Goal: Task Accomplishment & Management: Complete application form

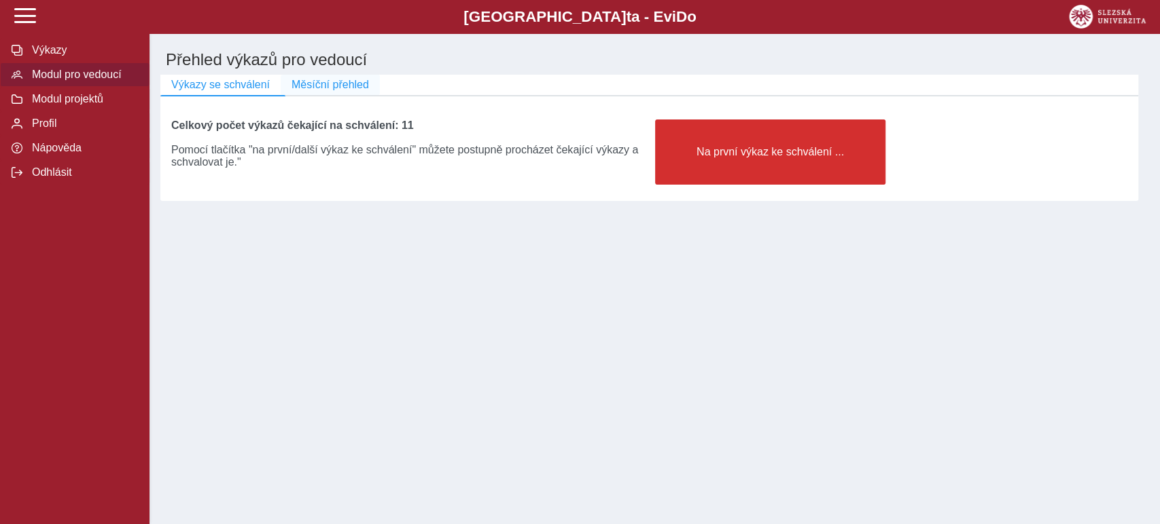
click at [325, 88] on span "Měsíční přehled" at bounding box center [329, 85] width 77 height 12
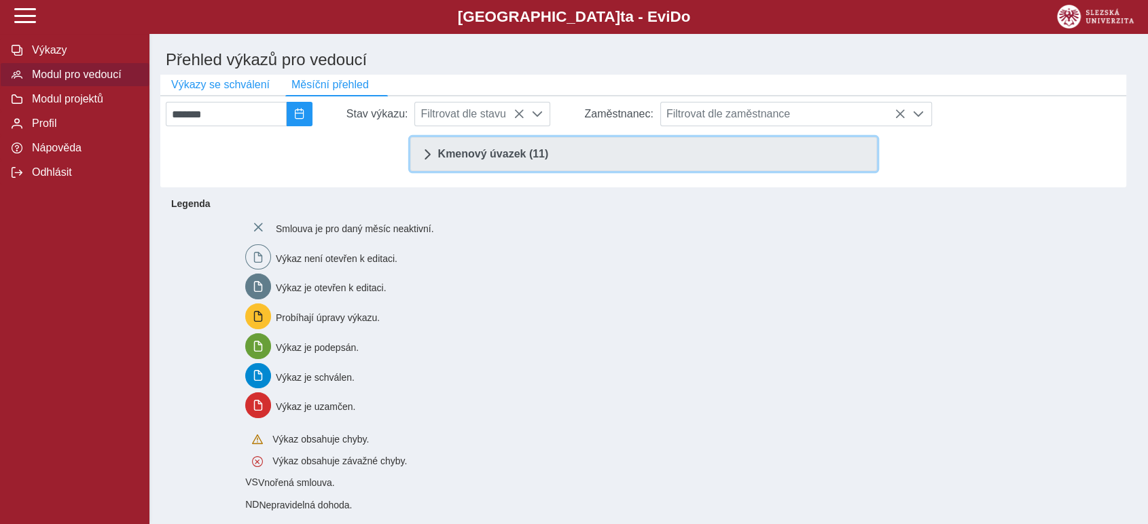
click at [486, 160] on span "Kmenový úvazek (11)" at bounding box center [493, 154] width 111 height 11
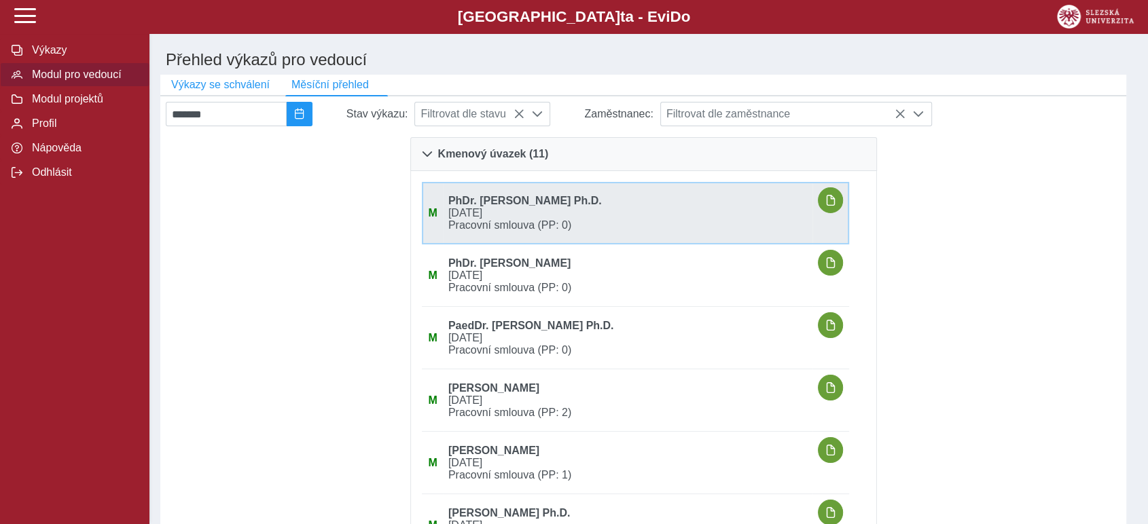
click at [617, 219] on span "[DATE]" at bounding box center [628, 213] width 370 height 12
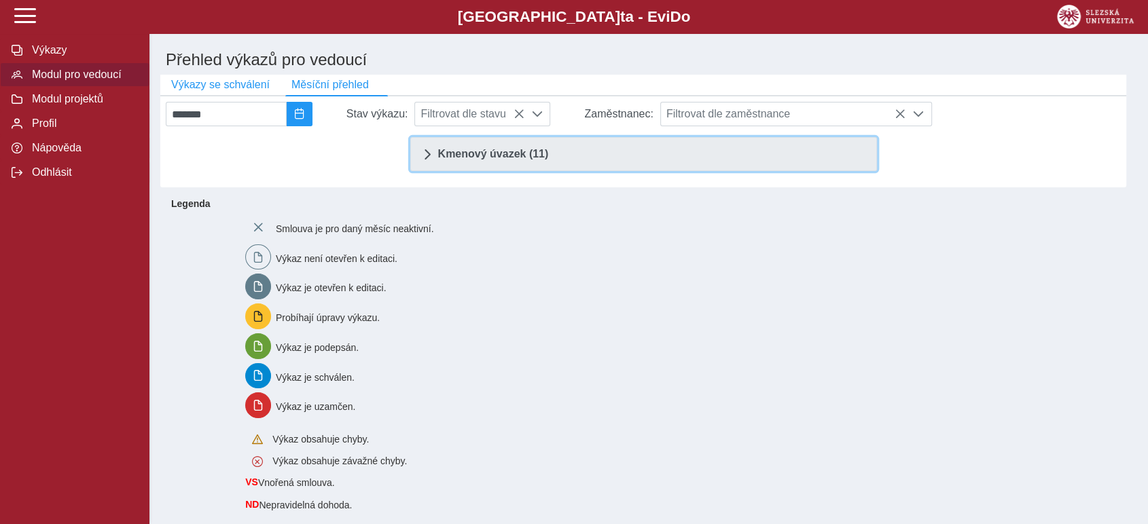
click at [634, 154] on link "Kmenový úvazek (11)" at bounding box center [643, 154] width 467 height 34
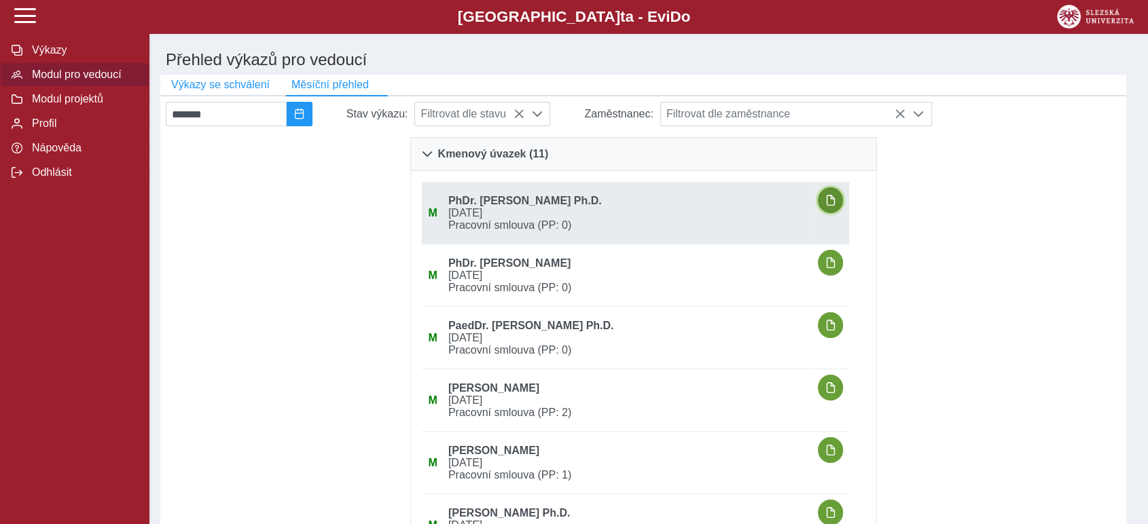
click at [831, 206] on span "button" at bounding box center [830, 200] width 11 height 11
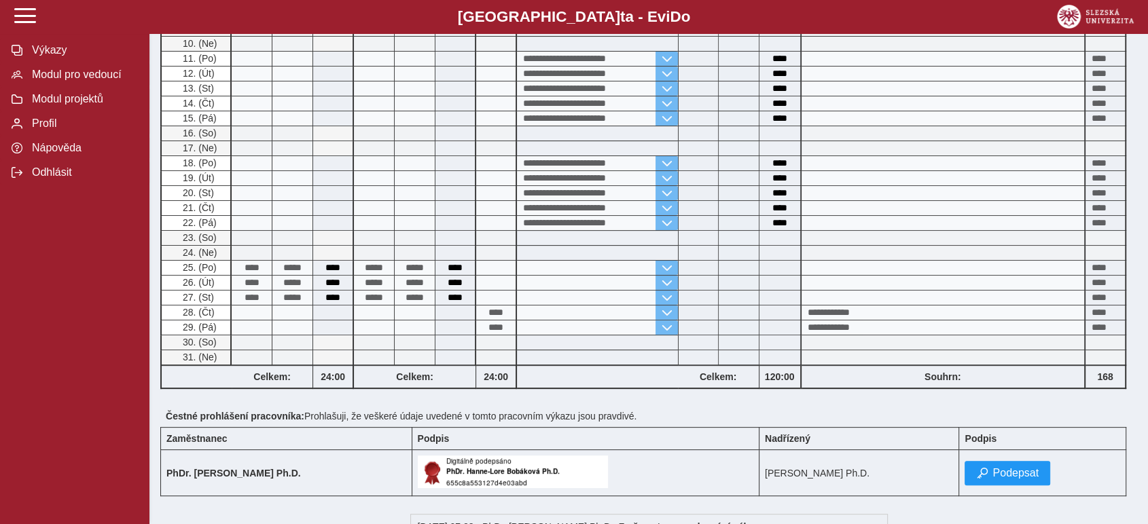
scroll to position [377, 0]
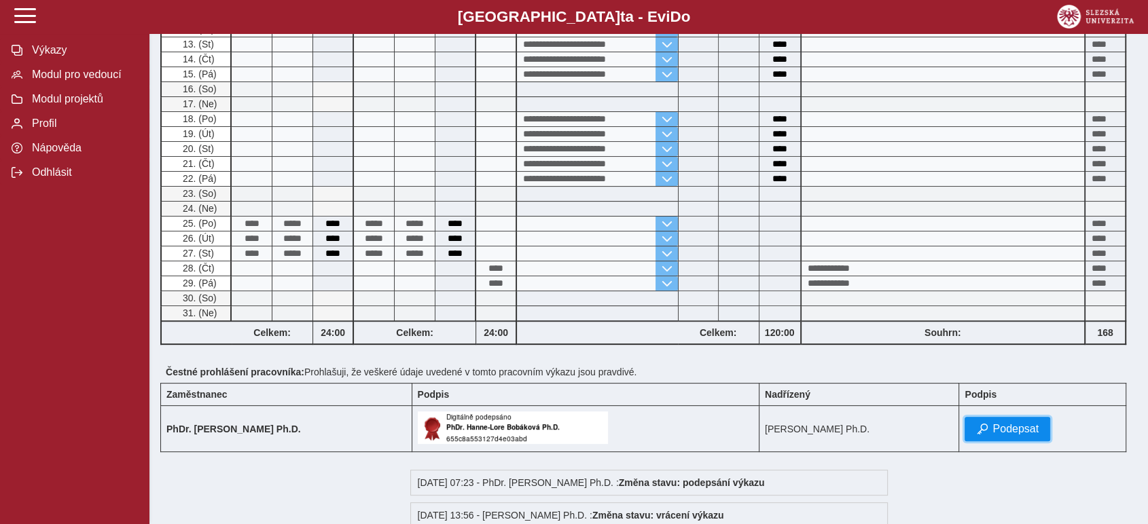
click at [1039, 427] on span "Podepsat" at bounding box center [1015, 429] width 46 height 12
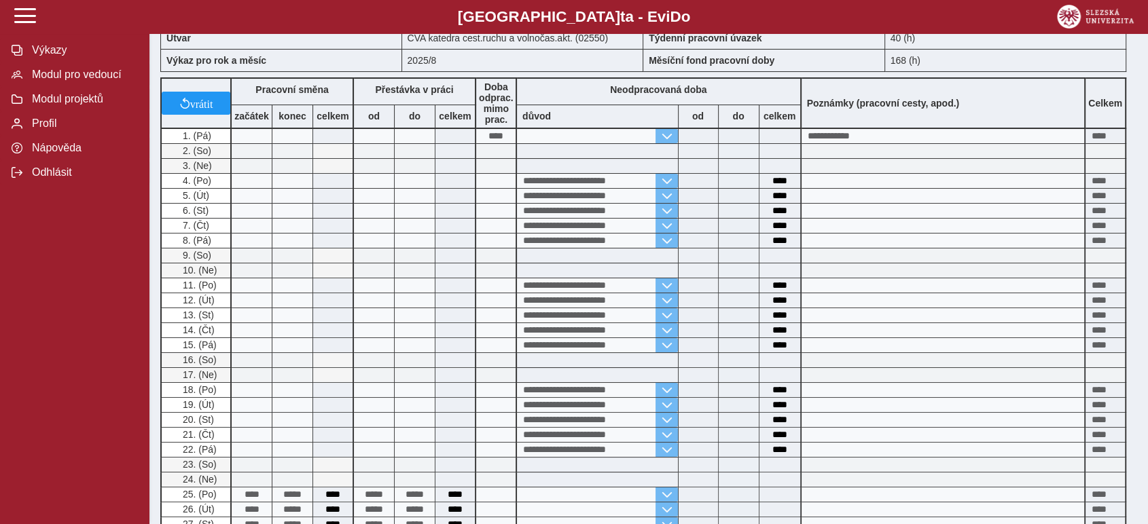
scroll to position [0, 0]
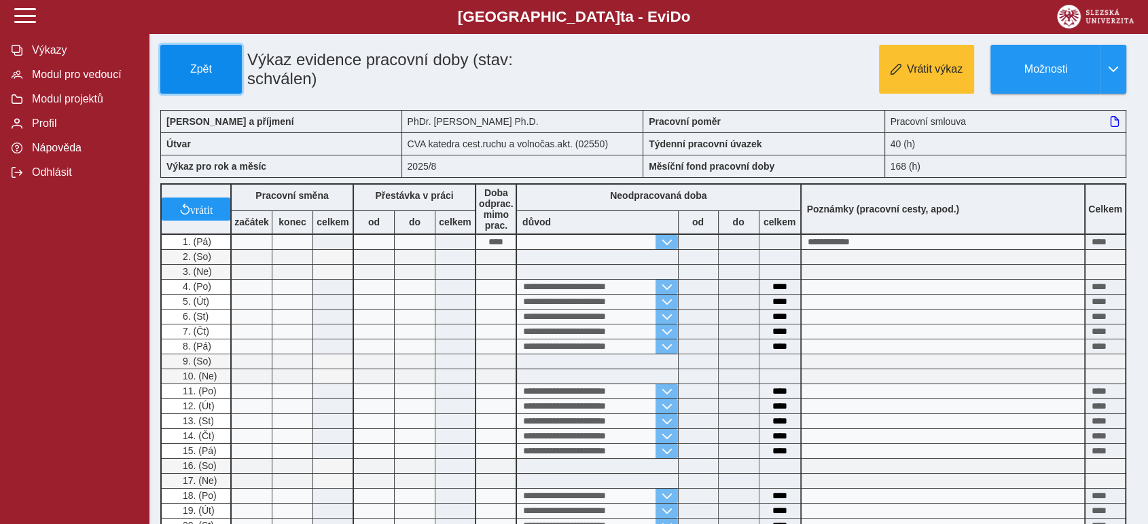
click at [181, 67] on span "Zpět" at bounding box center [200, 69] width 69 height 12
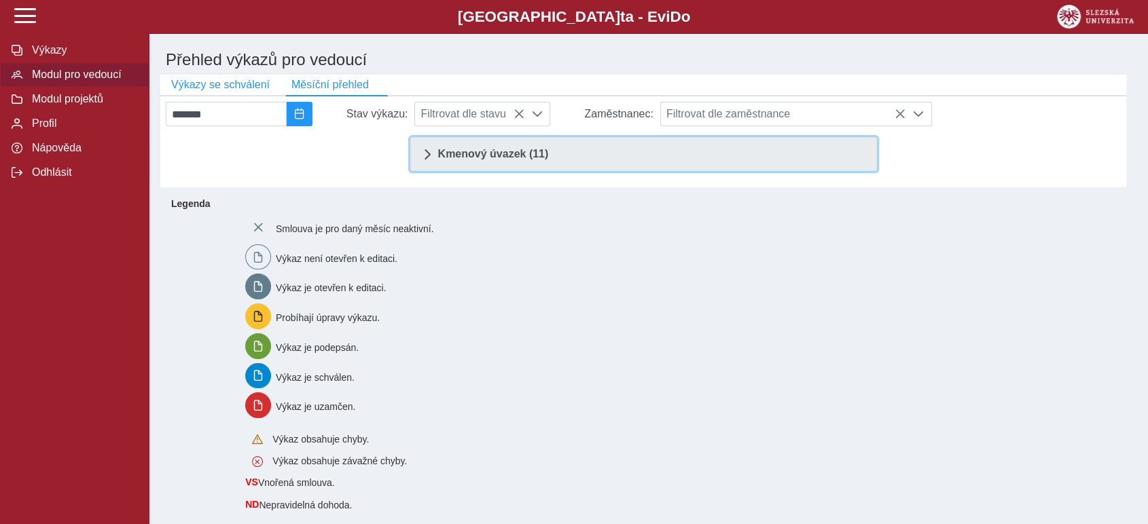
click at [514, 160] on span "Kmenový úvazek (11)" at bounding box center [493, 154] width 111 height 11
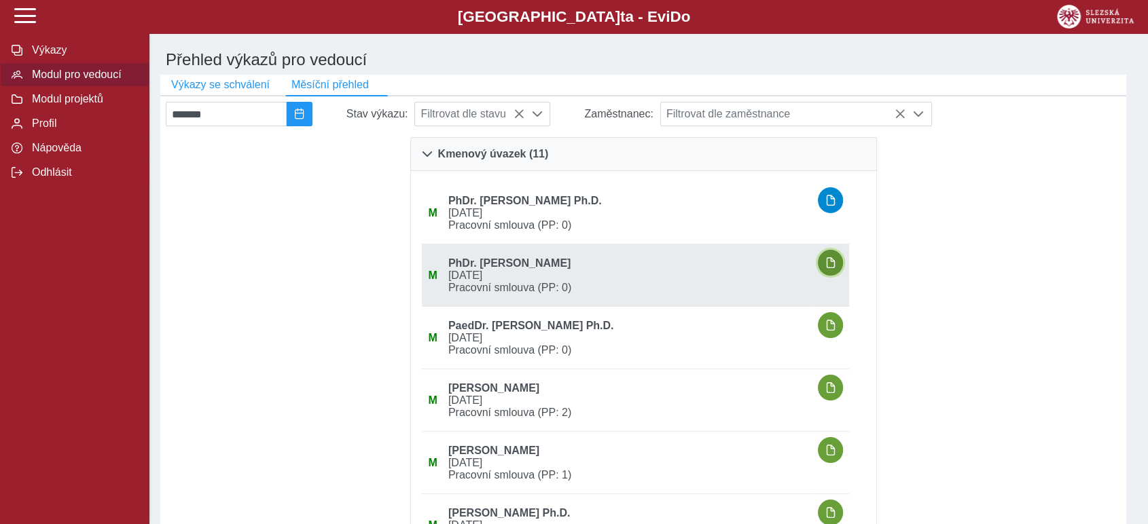
click at [842, 264] on button "button" at bounding box center [831, 263] width 26 height 26
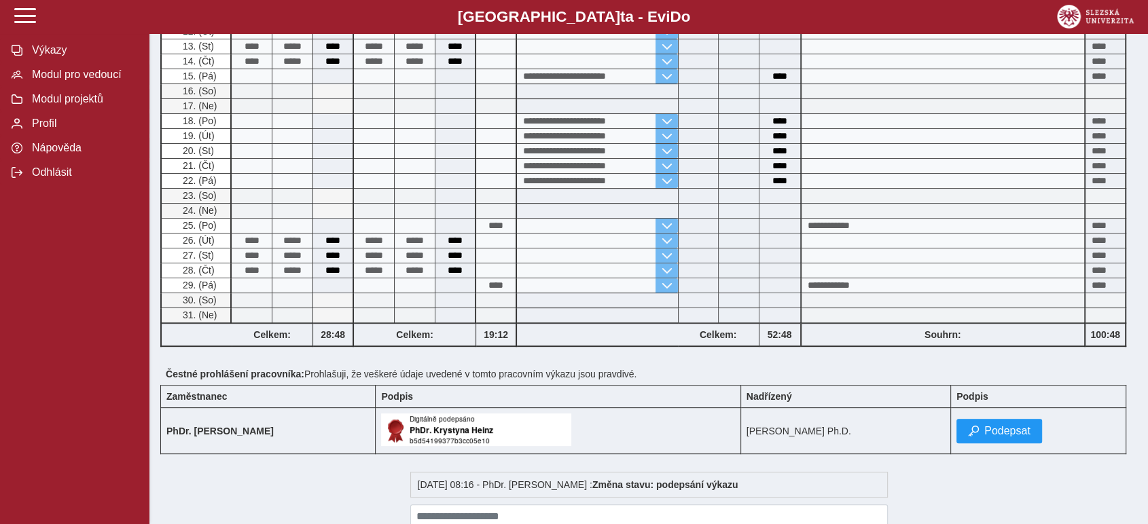
scroll to position [452, 0]
click at [1026, 427] on span "Podepsat" at bounding box center [1007, 430] width 46 height 12
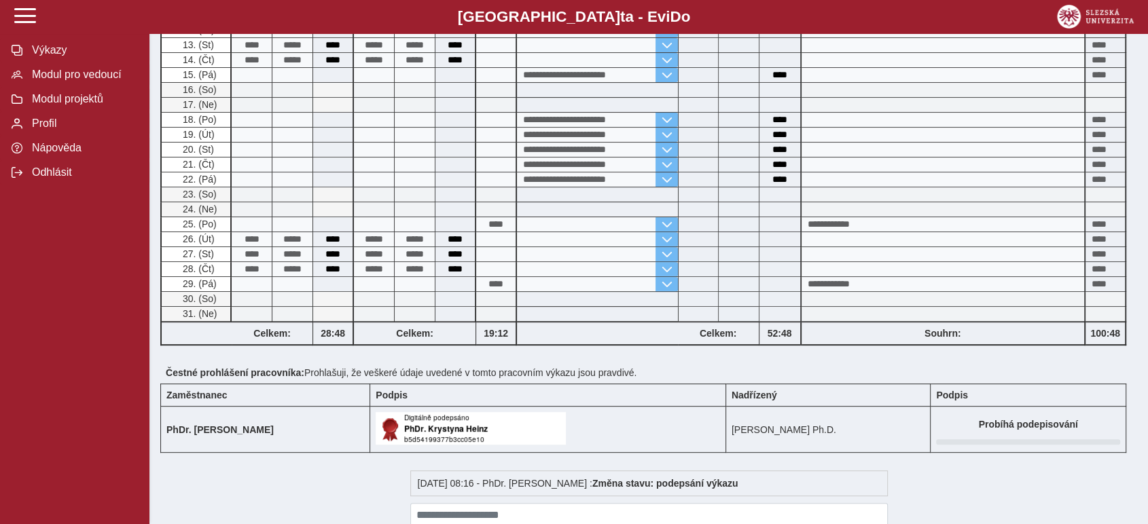
scroll to position [0, 0]
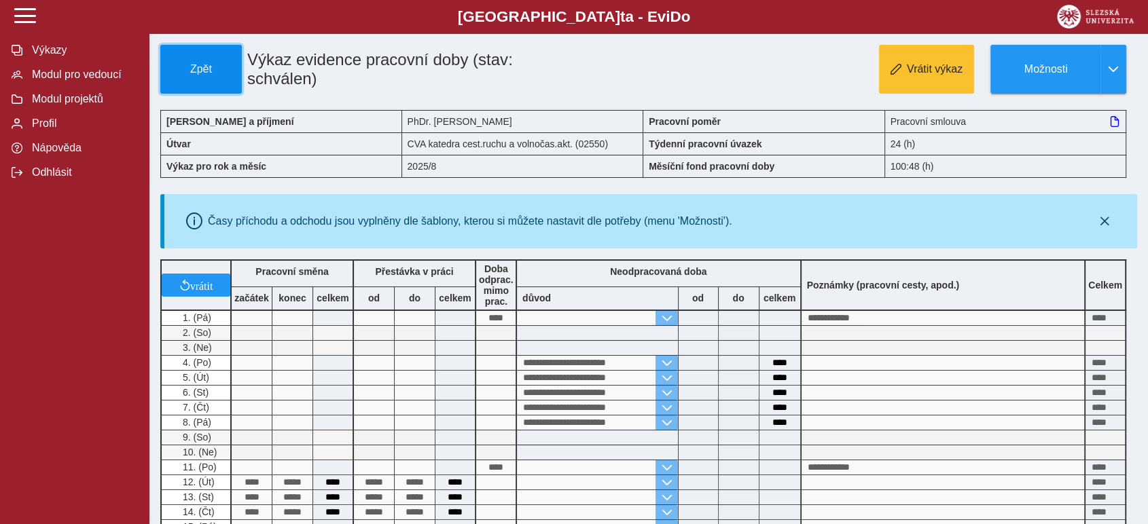
click at [189, 66] on span "Zpět" at bounding box center [200, 69] width 69 height 12
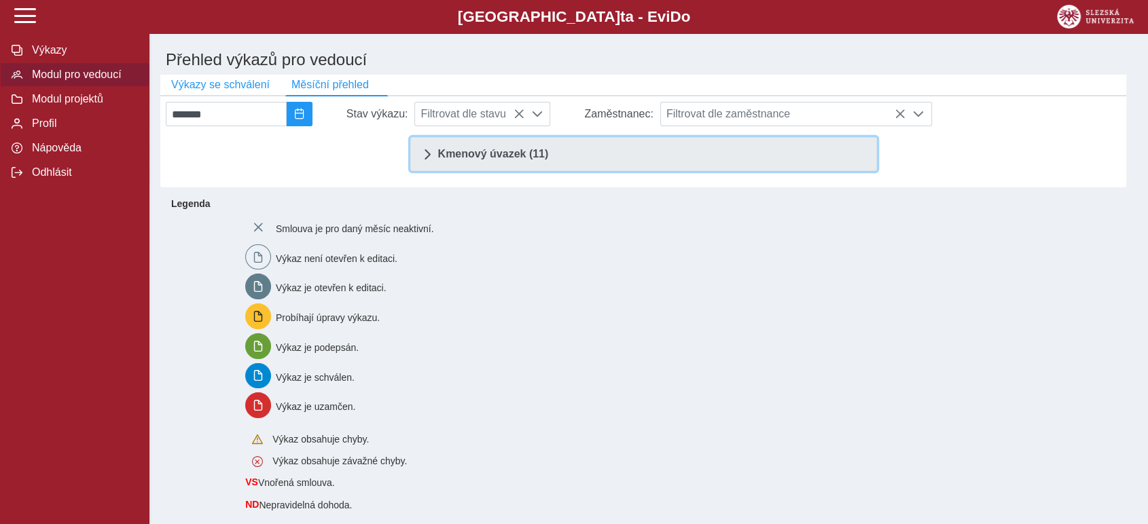
click at [495, 160] on span "Kmenový úvazek (11)" at bounding box center [493, 154] width 111 height 11
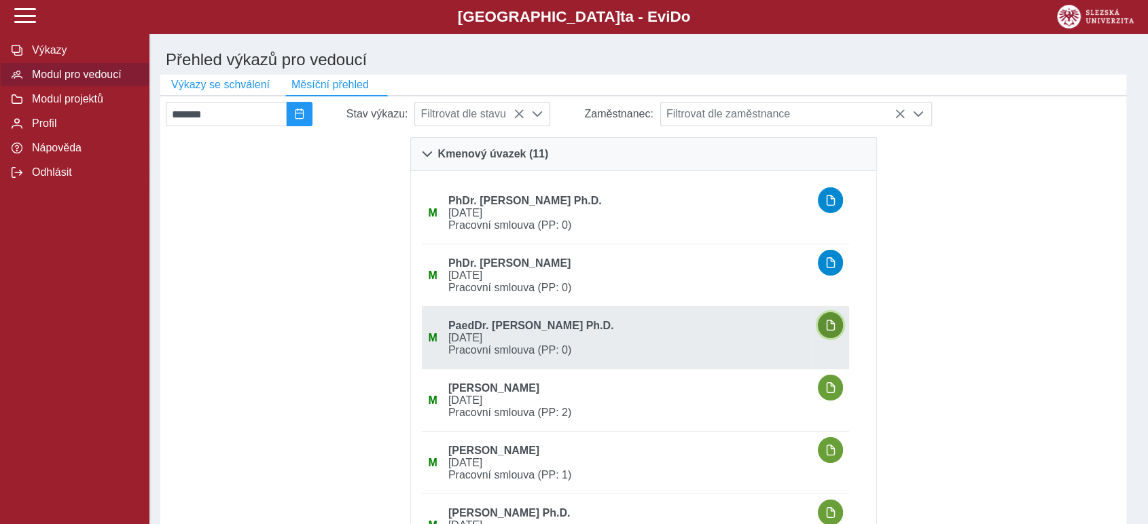
click at [835, 327] on span "button" at bounding box center [830, 325] width 11 height 11
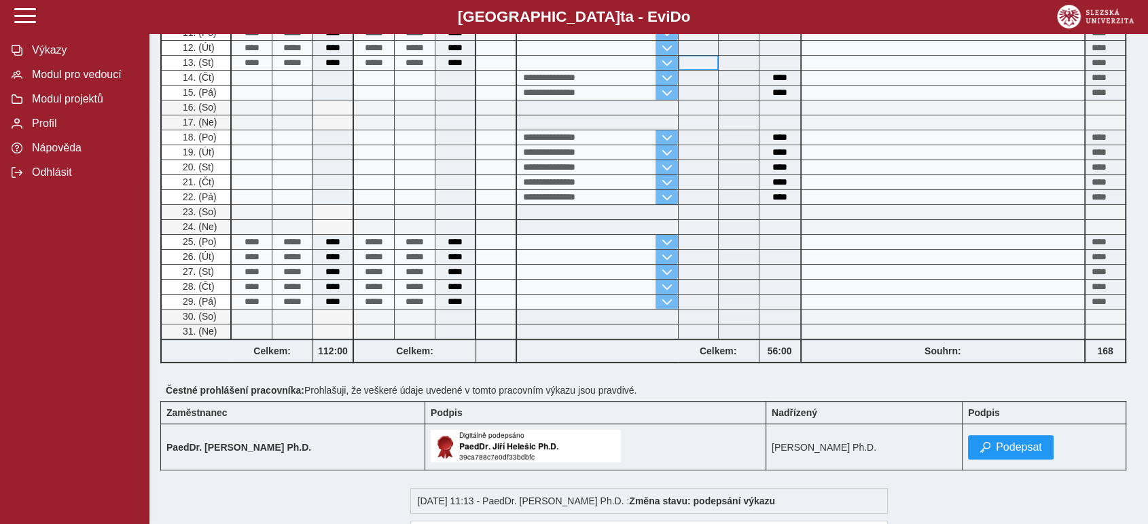
scroll to position [361, 0]
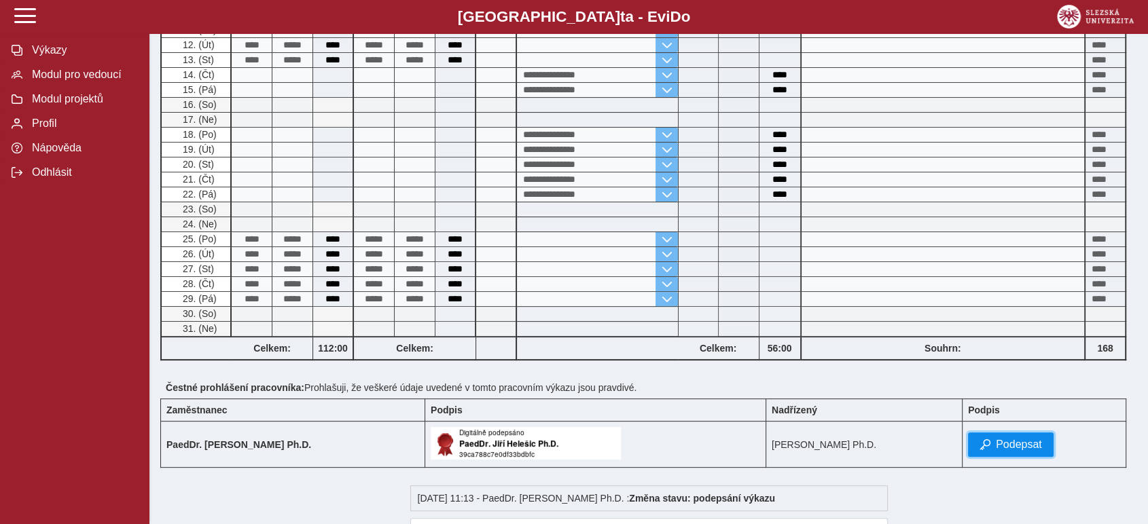
click at [1014, 439] on span "Podepsat" at bounding box center [1019, 445] width 46 height 12
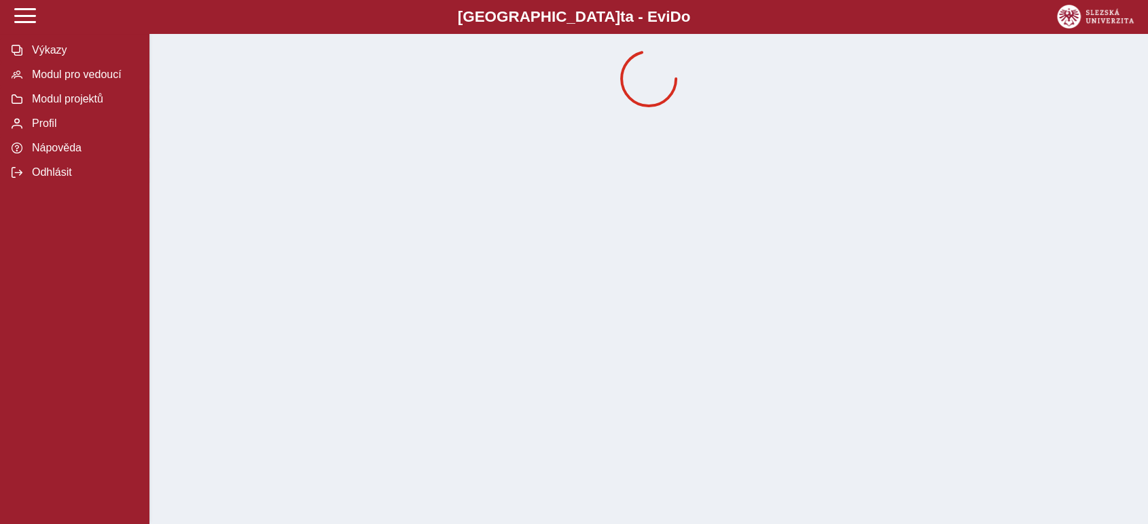
scroll to position [0, 0]
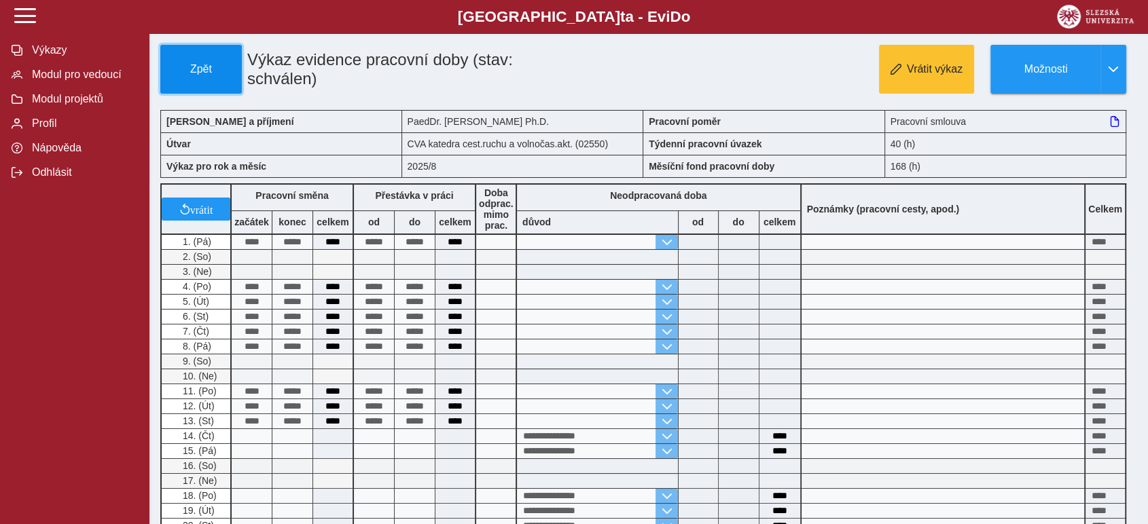
click at [211, 69] on span "Zpět" at bounding box center [200, 69] width 69 height 12
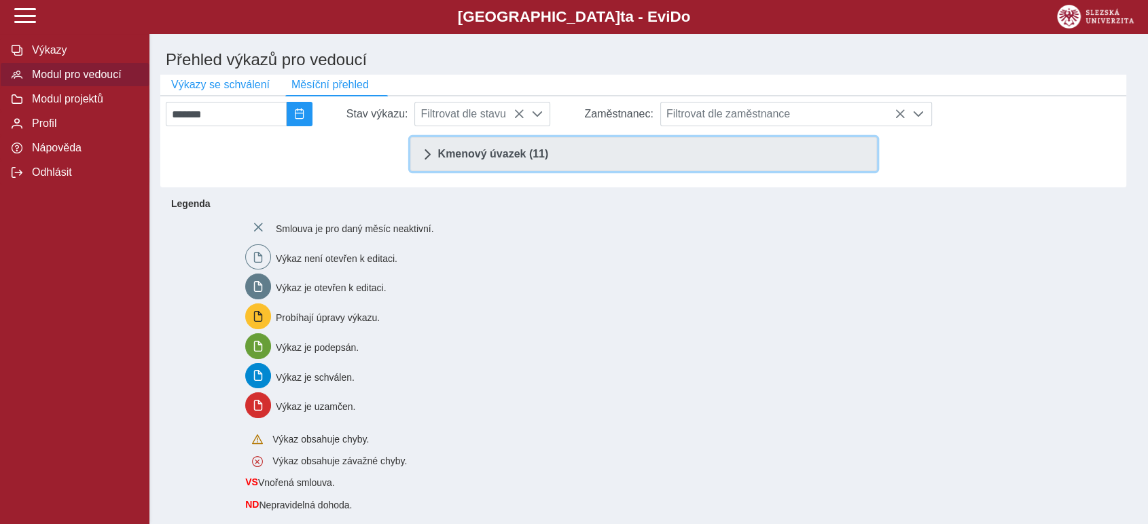
click at [492, 165] on link "Kmenový úvazek (11)" at bounding box center [643, 154] width 467 height 34
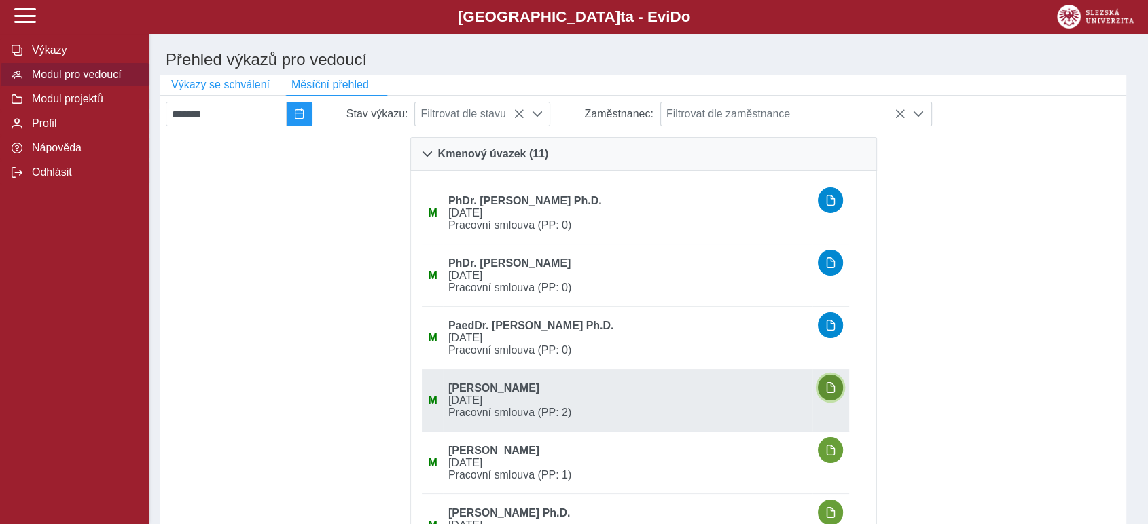
click at [836, 393] on span "button" at bounding box center [830, 387] width 11 height 11
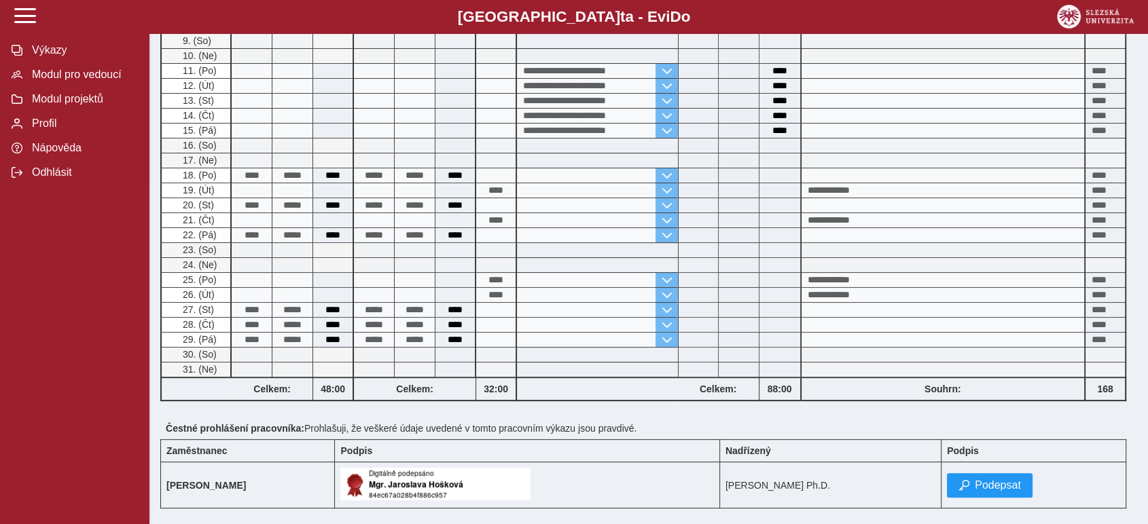
scroll to position [377, 0]
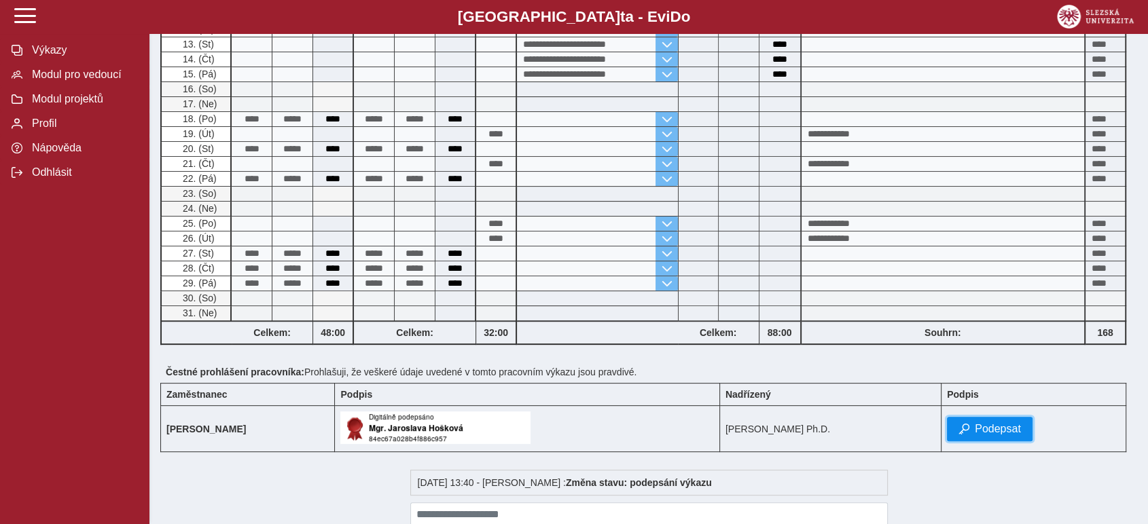
click at [1014, 423] on span "Podepsat" at bounding box center [998, 429] width 46 height 12
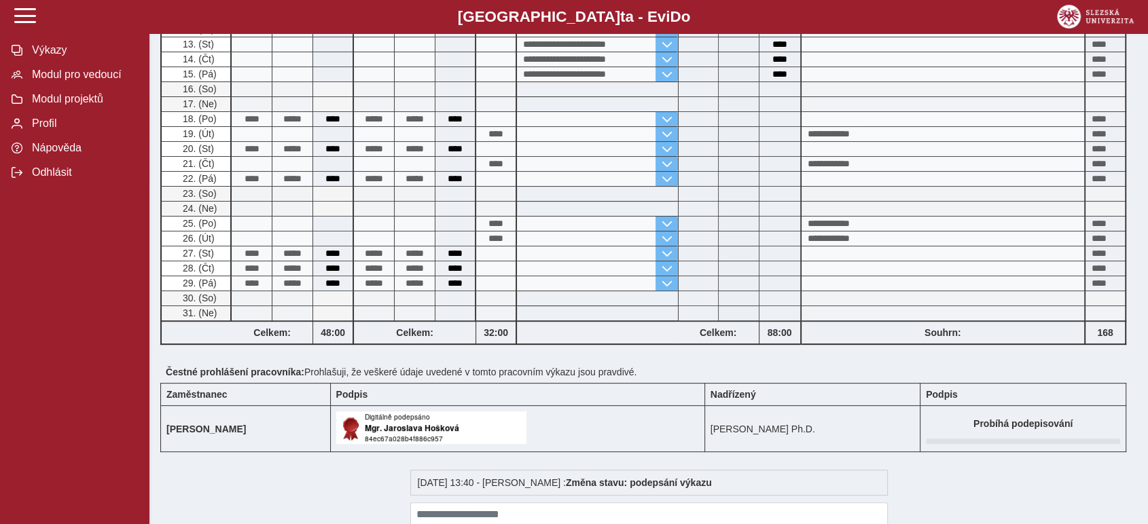
scroll to position [0, 0]
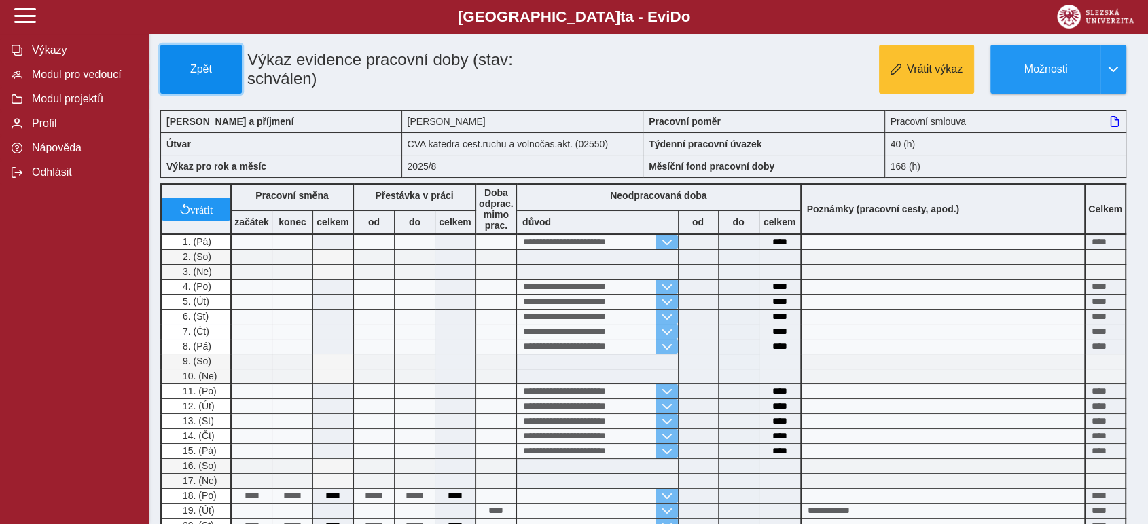
click at [201, 67] on span "Zpět" at bounding box center [200, 69] width 69 height 12
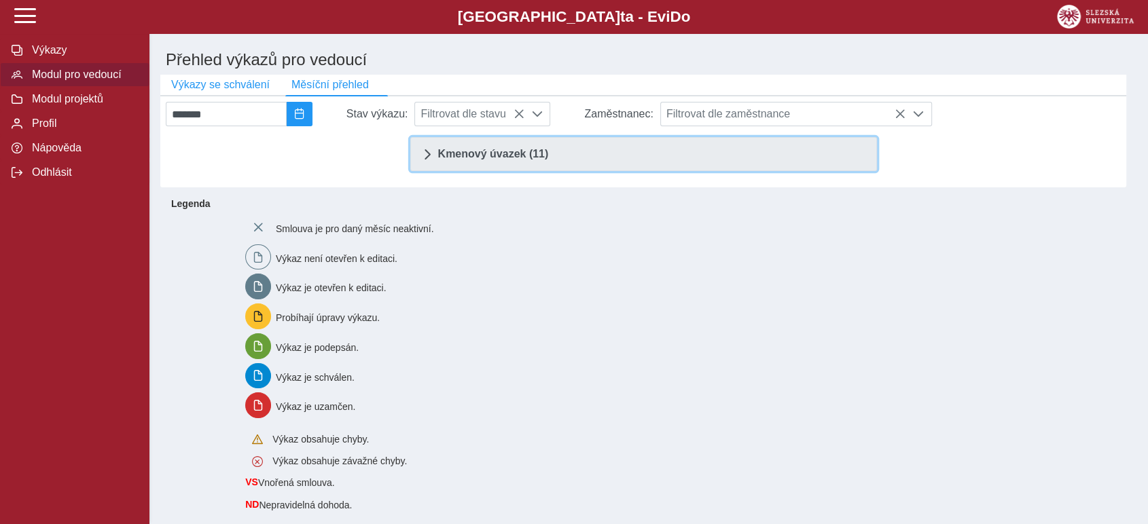
click at [486, 160] on span "Kmenový úvazek (11)" at bounding box center [493, 154] width 111 height 11
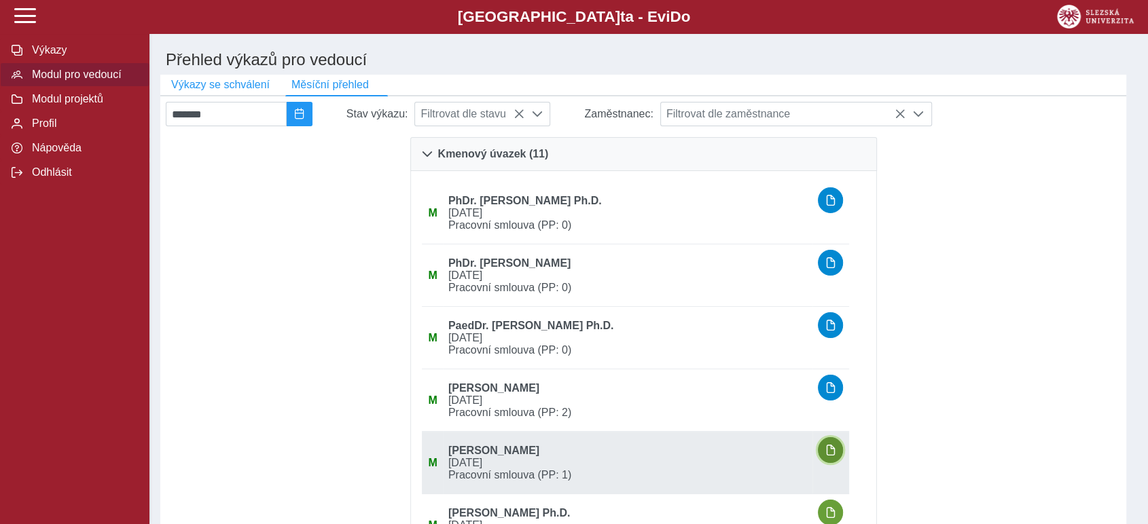
click at [836, 456] on span "button" at bounding box center [830, 450] width 11 height 11
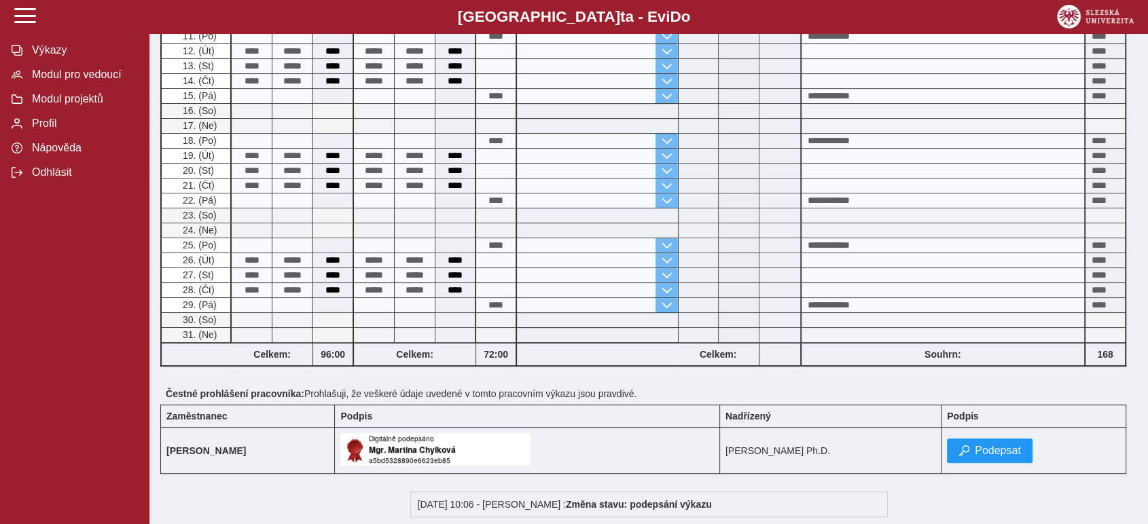
scroll to position [528, 0]
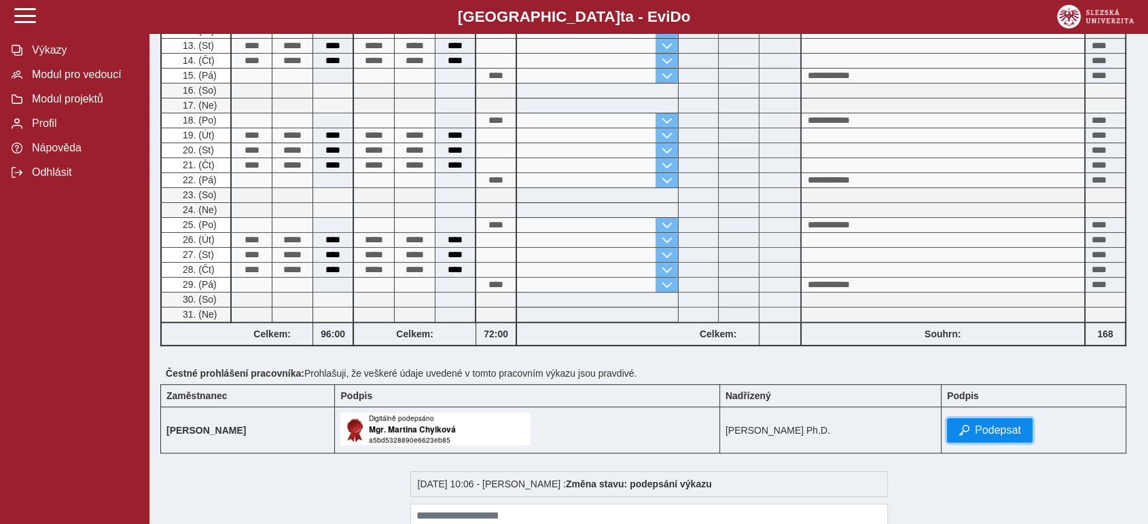
click at [1021, 425] on span "Podepsat" at bounding box center [998, 431] width 46 height 12
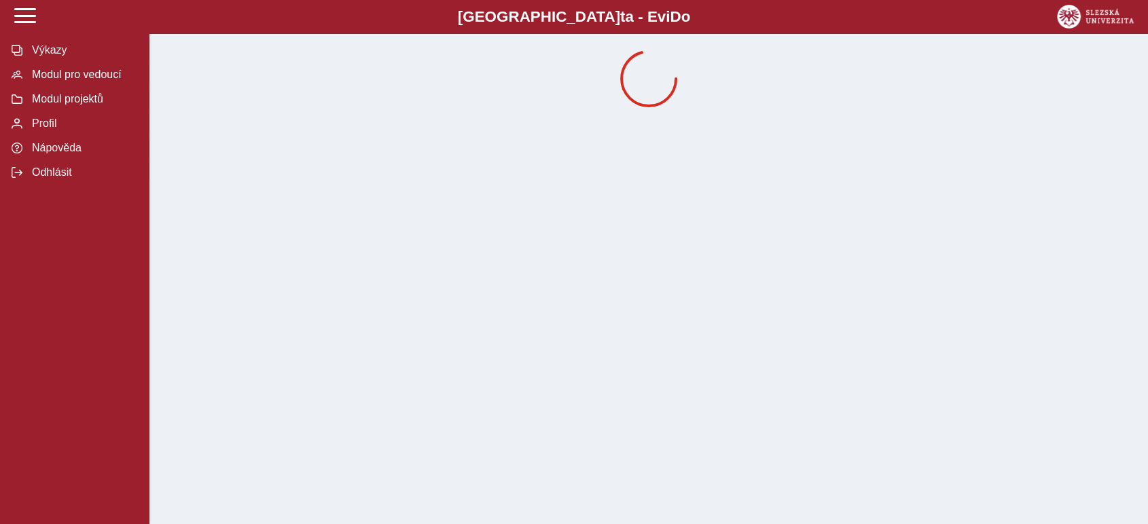
scroll to position [0, 0]
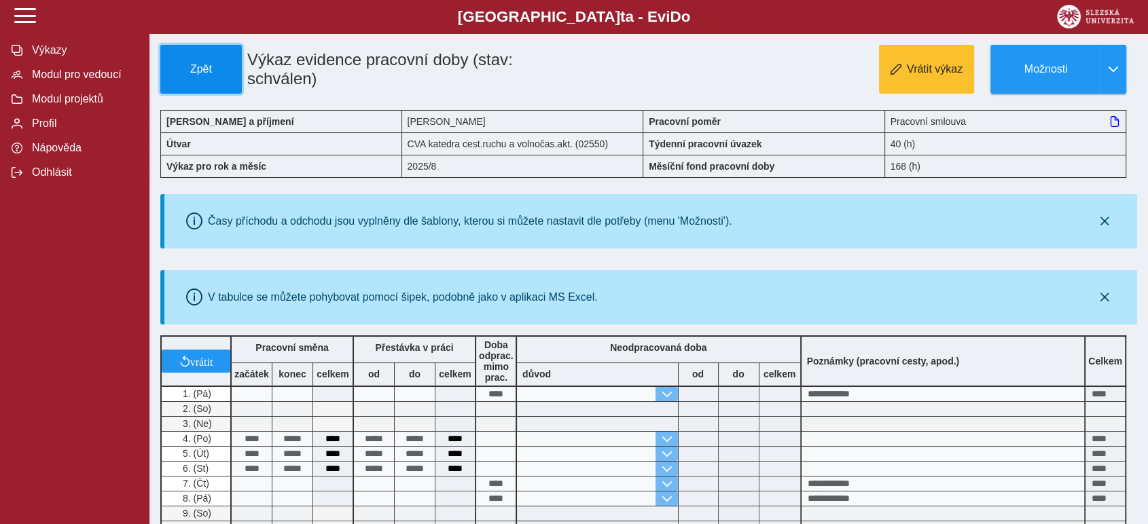
click at [215, 71] on span "Zpět" at bounding box center [200, 69] width 69 height 12
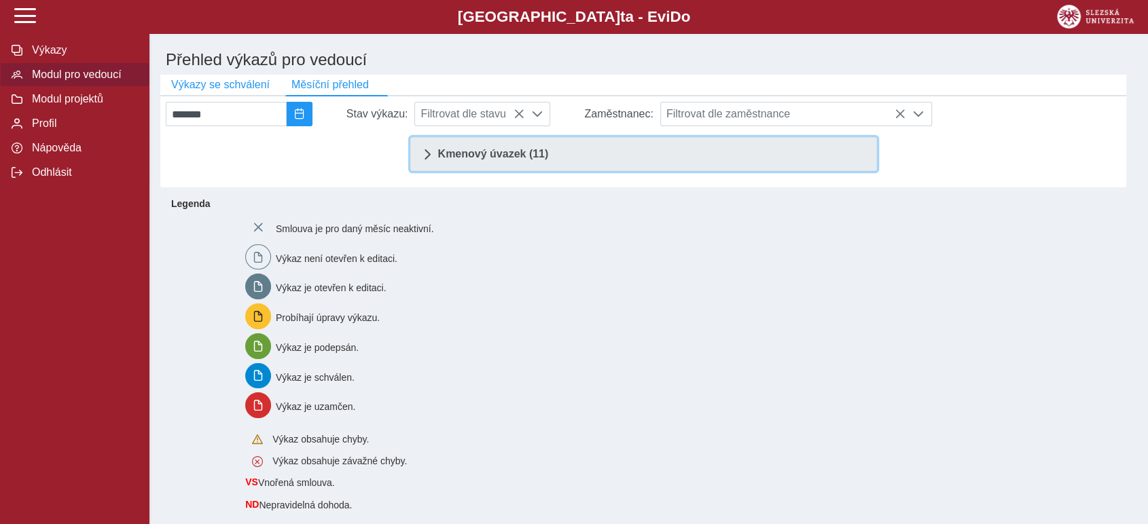
click at [501, 155] on span "Kmenový úvazek (11)" at bounding box center [493, 154] width 111 height 11
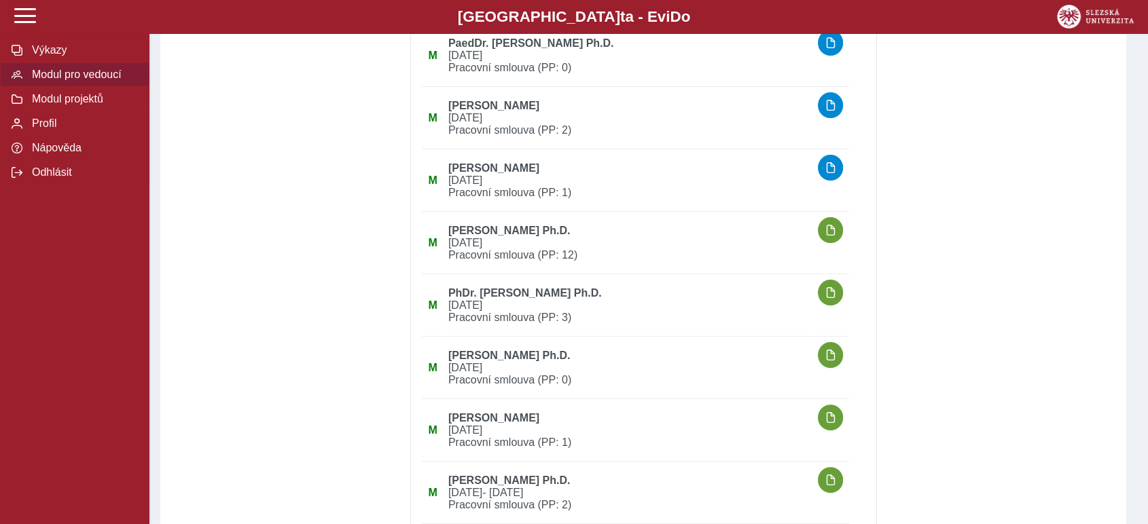
scroll to position [302, 0]
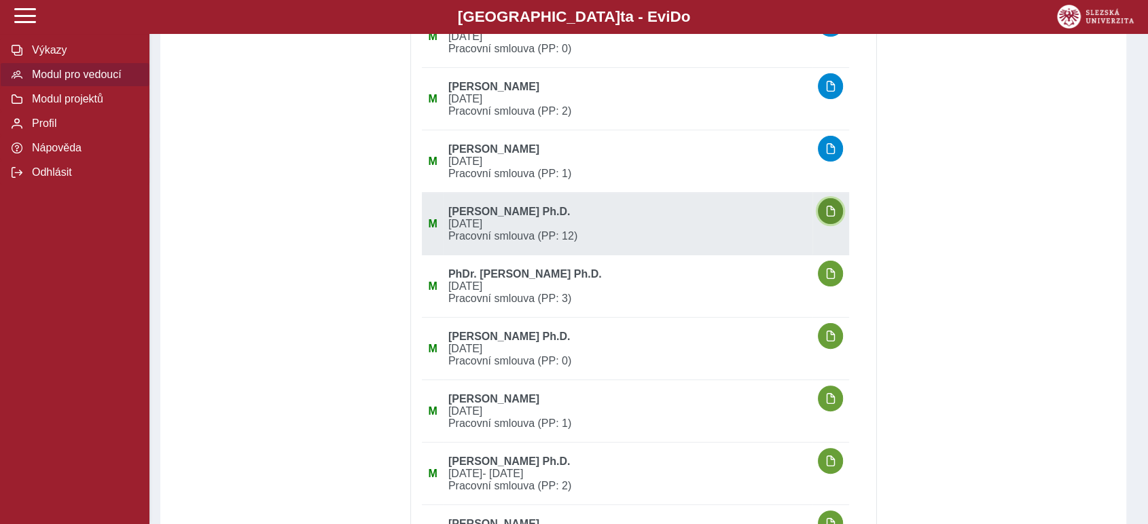
click at [827, 205] on button "button" at bounding box center [831, 211] width 26 height 26
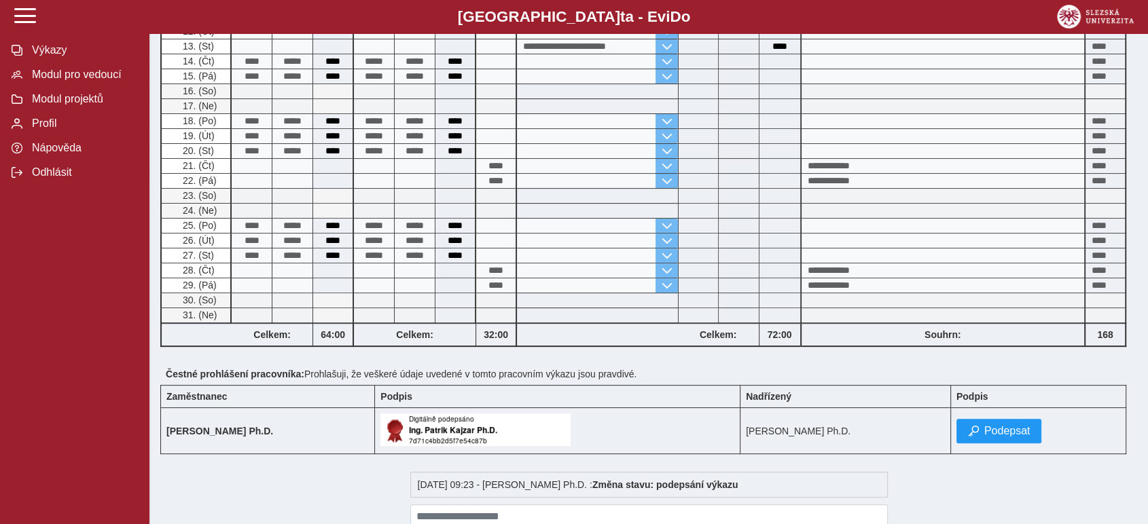
scroll to position [452, 0]
click at [1028, 424] on span "Podepsat" at bounding box center [1007, 430] width 46 height 12
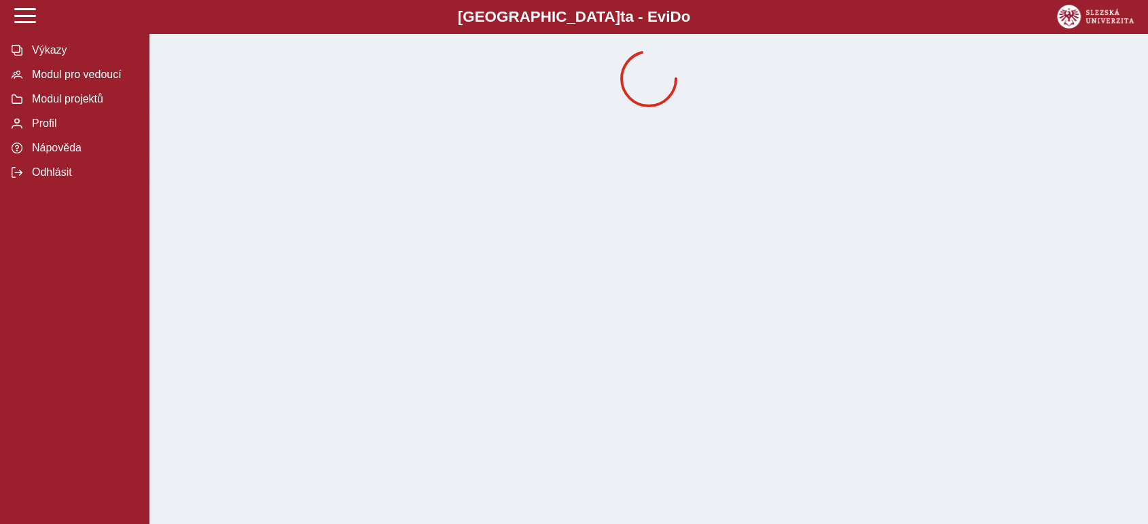
scroll to position [0, 0]
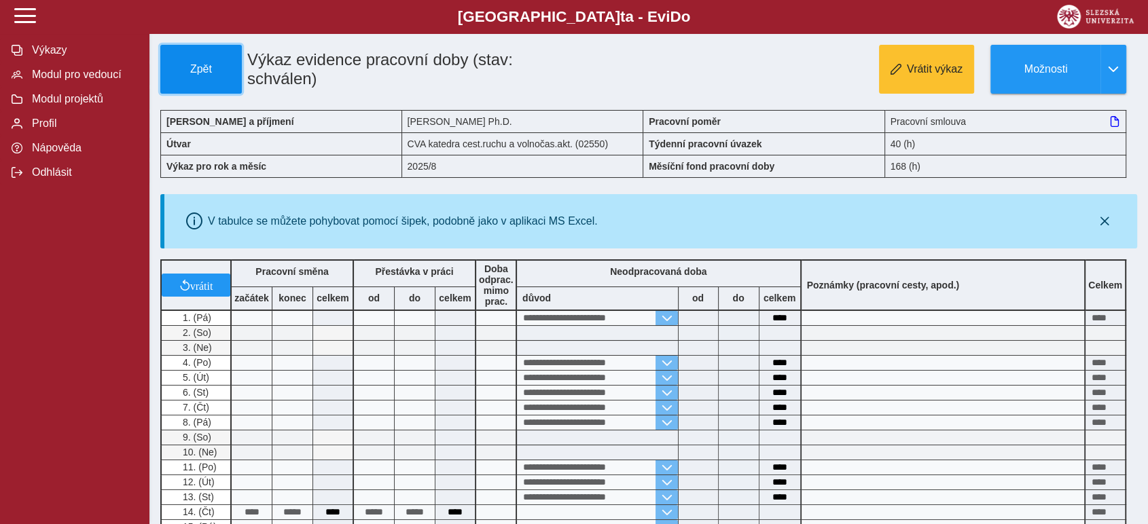
click at [209, 77] on button "Zpět" at bounding box center [201, 69] width 82 height 49
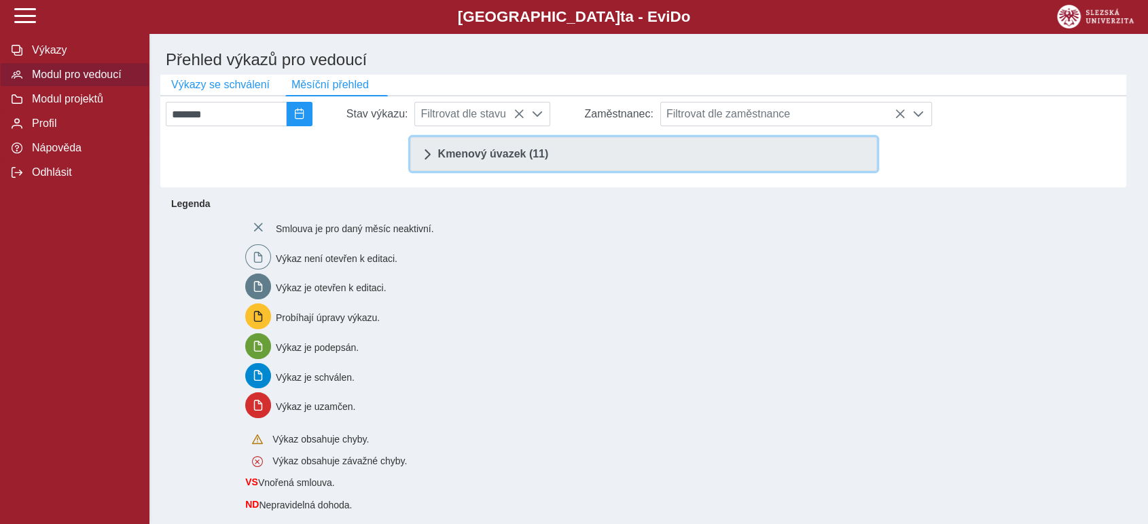
click at [482, 159] on span "Kmenový úvazek (11)" at bounding box center [493, 154] width 111 height 11
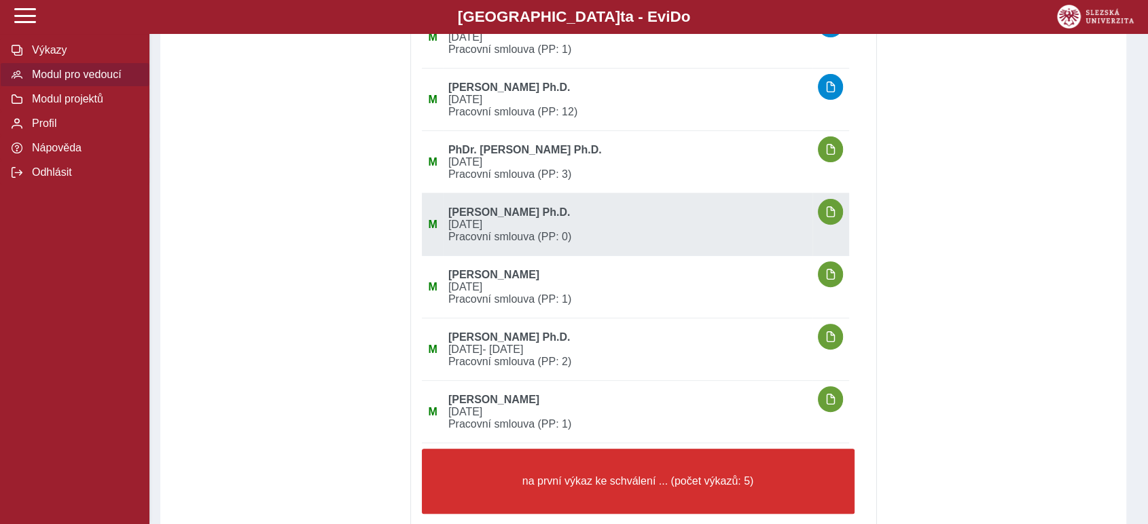
scroll to position [452, 0]
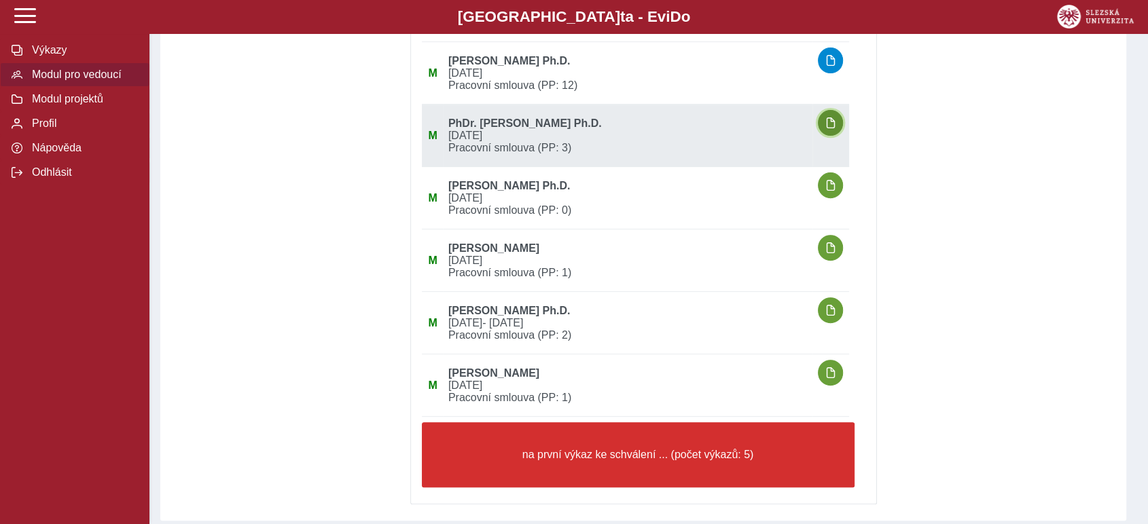
click at [835, 126] on span "button" at bounding box center [830, 123] width 11 height 11
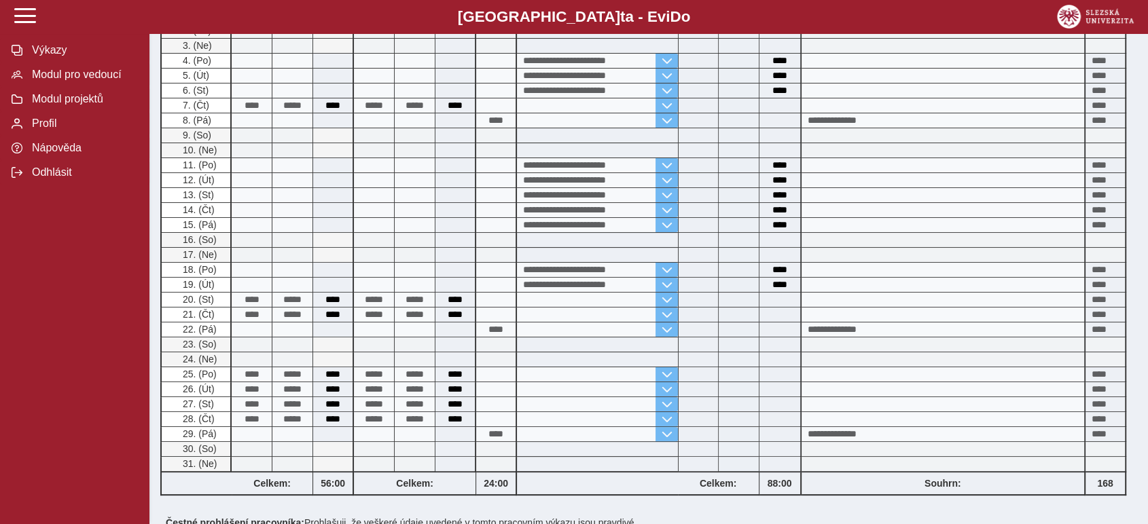
scroll to position [377, 0]
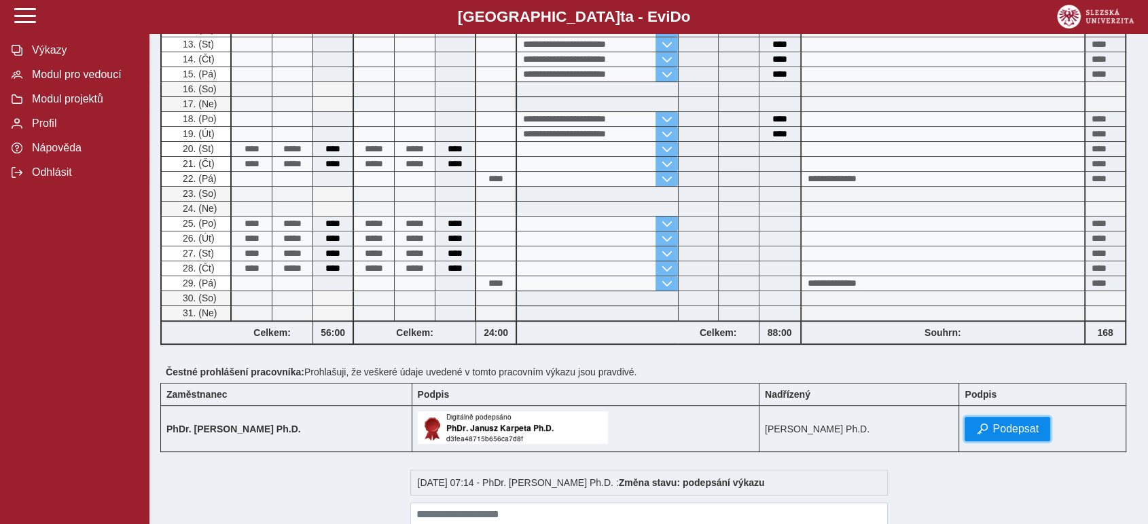
click at [1007, 423] on span "Podepsat" at bounding box center [1015, 429] width 46 height 12
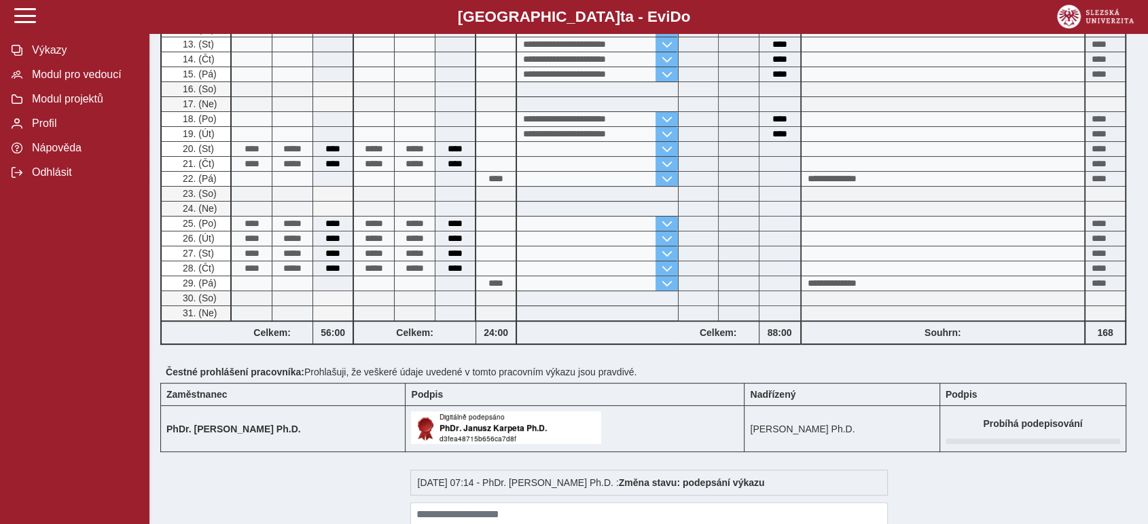
scroll to position [0, 0]
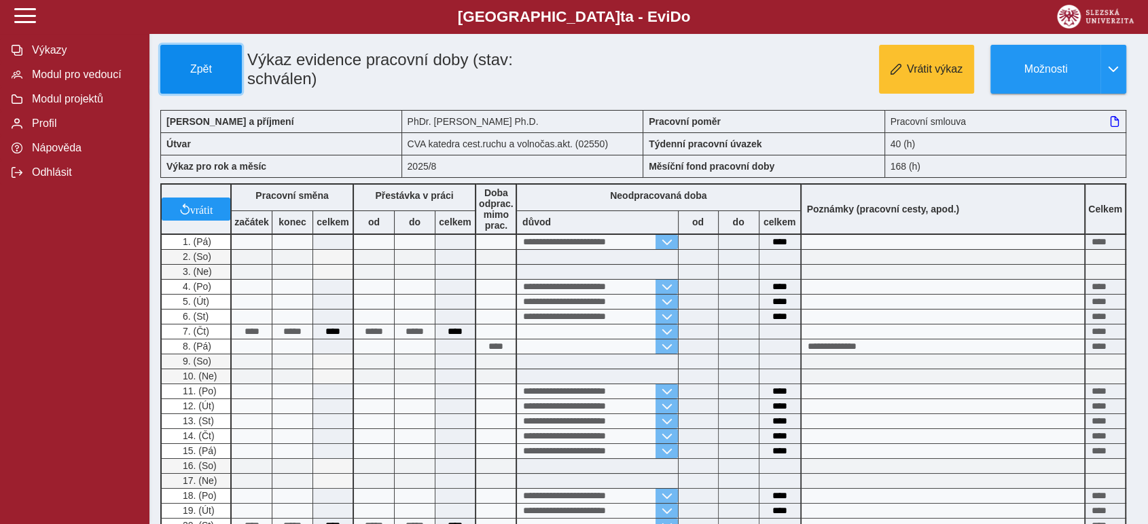
click at [207, 64] on span "Zpět" at bounding box center [200, 69] width 69 height 12
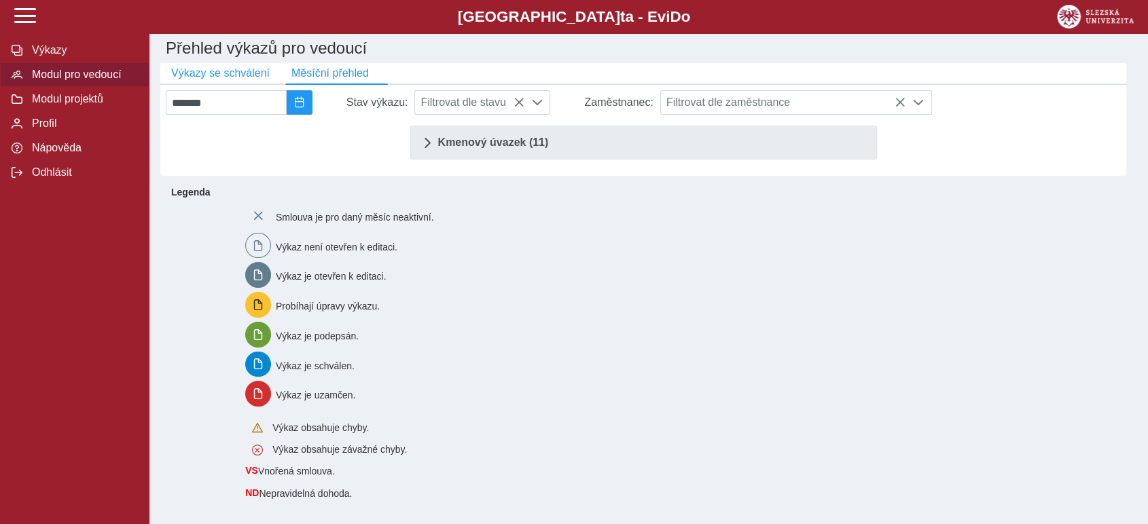
scroll to position [16, 0]
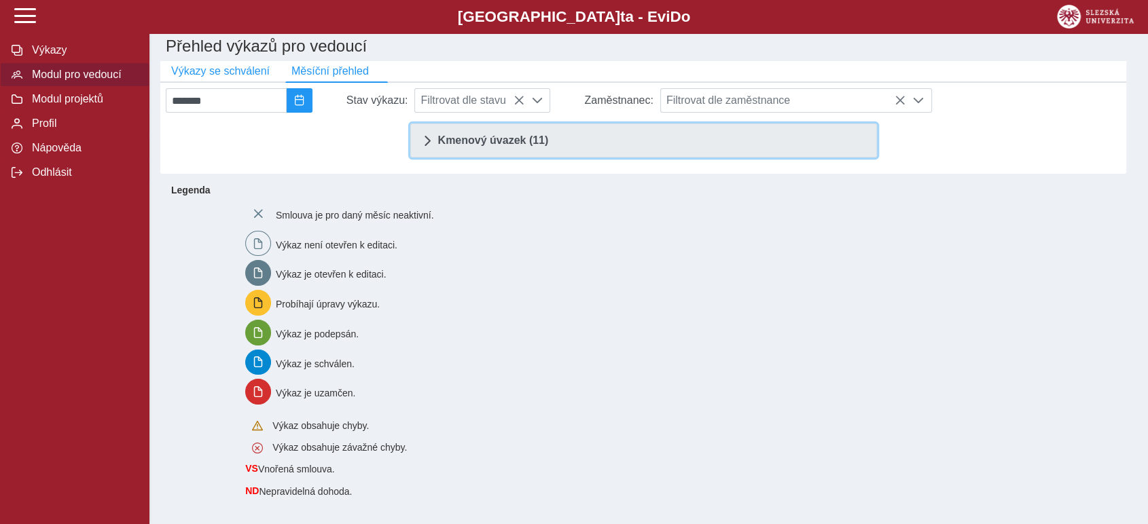
click at [474, 139] on span "Kmenový úvazek (11)" at bounding box center [493, 140] width 111 height 11
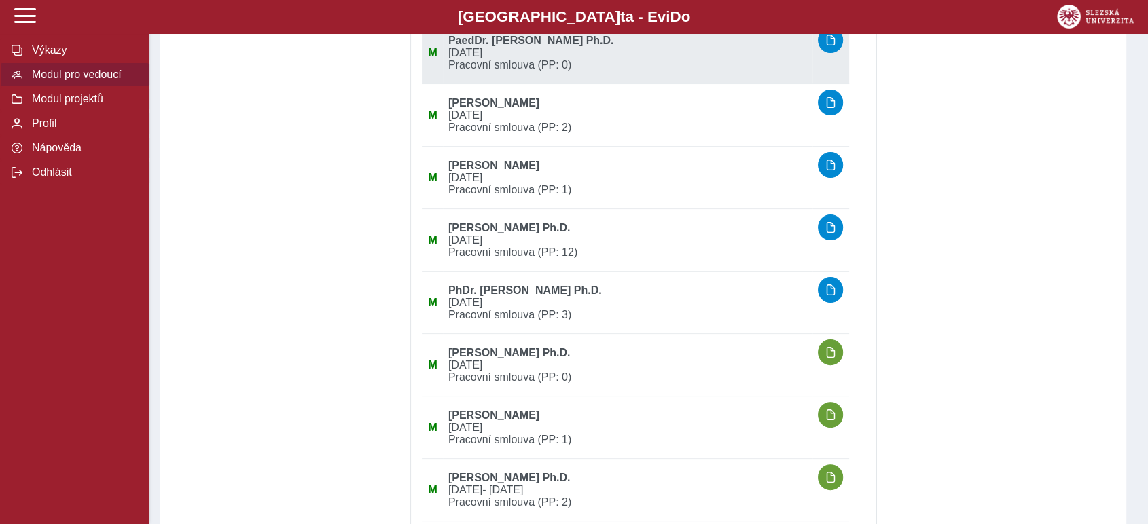
scroll to position [317, 0]
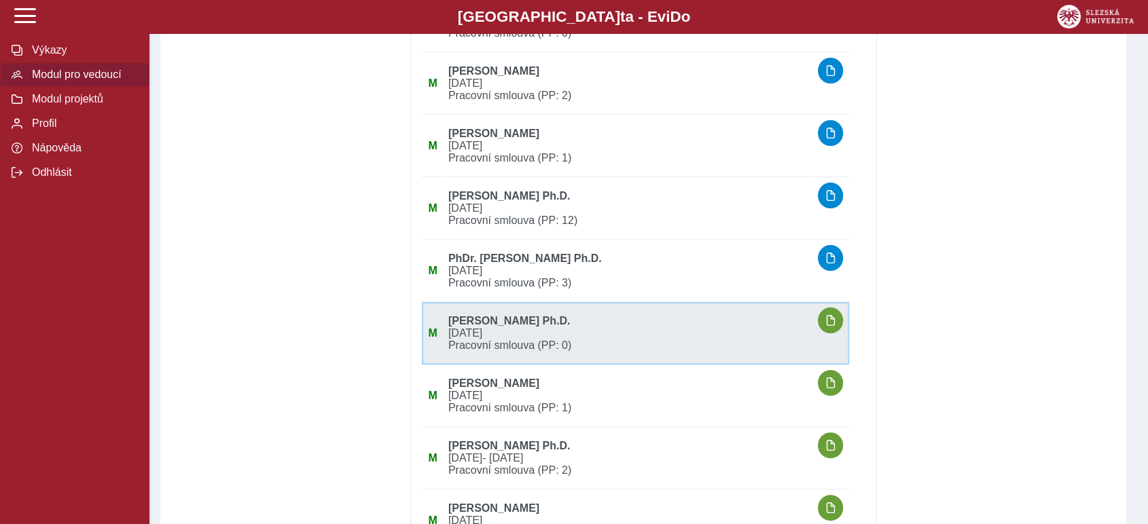
click at [545, 336] on span "[DATE]" at bounding box center [628, 333] width 370 height 12
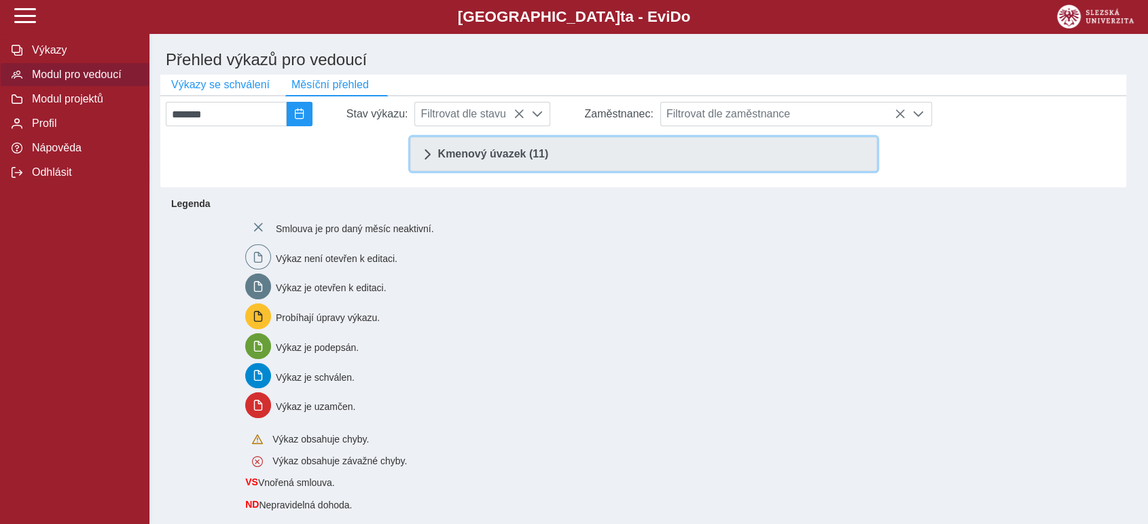
click at [604, 157] on link "Kmenový úvazek (11)" at bounding box center [643, 154] width 467 height 34
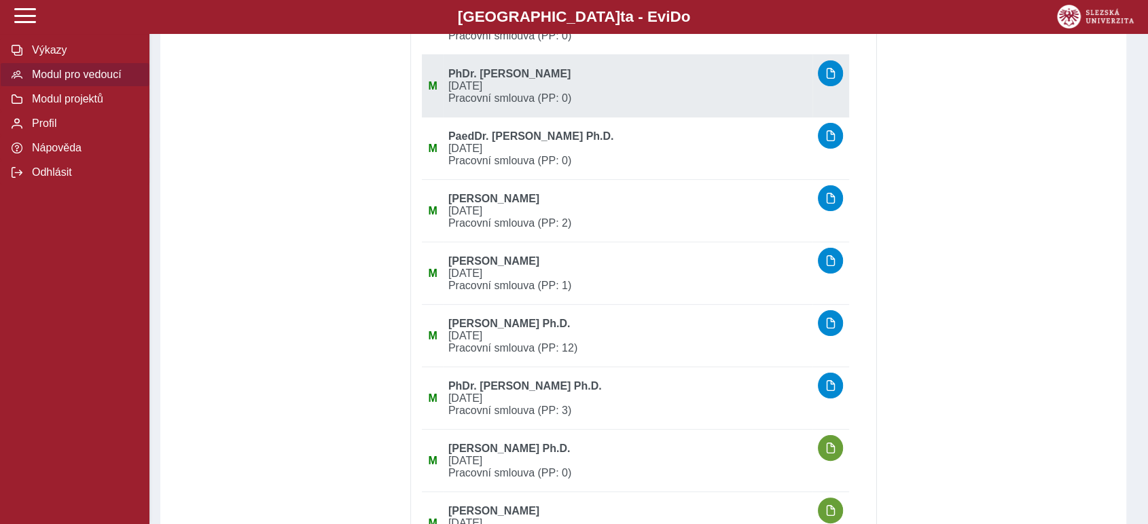
scroll to position [226, 0]
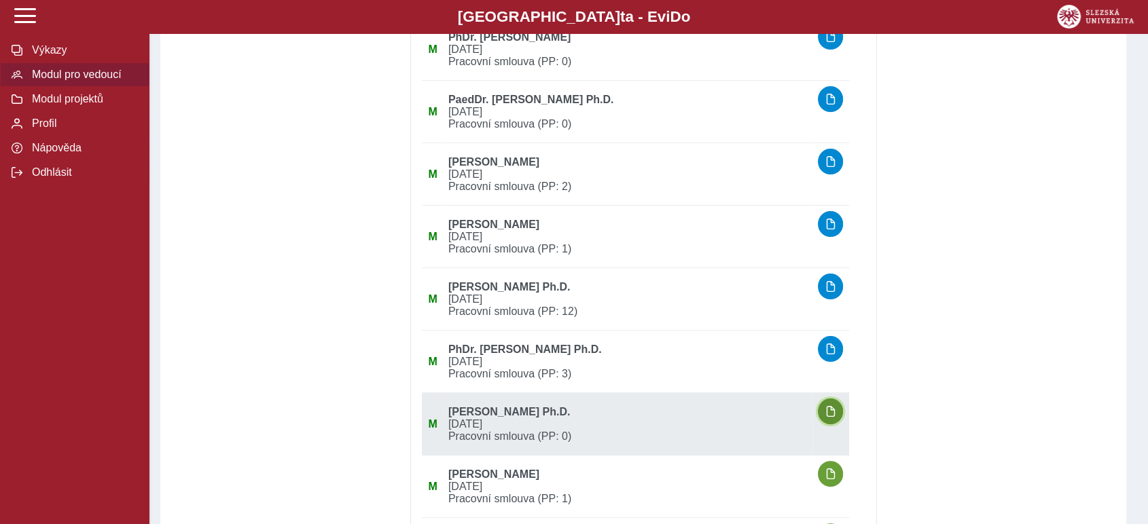
click at [830, 417] on span "button" at bounding box center [830, 411] width 11 height 11
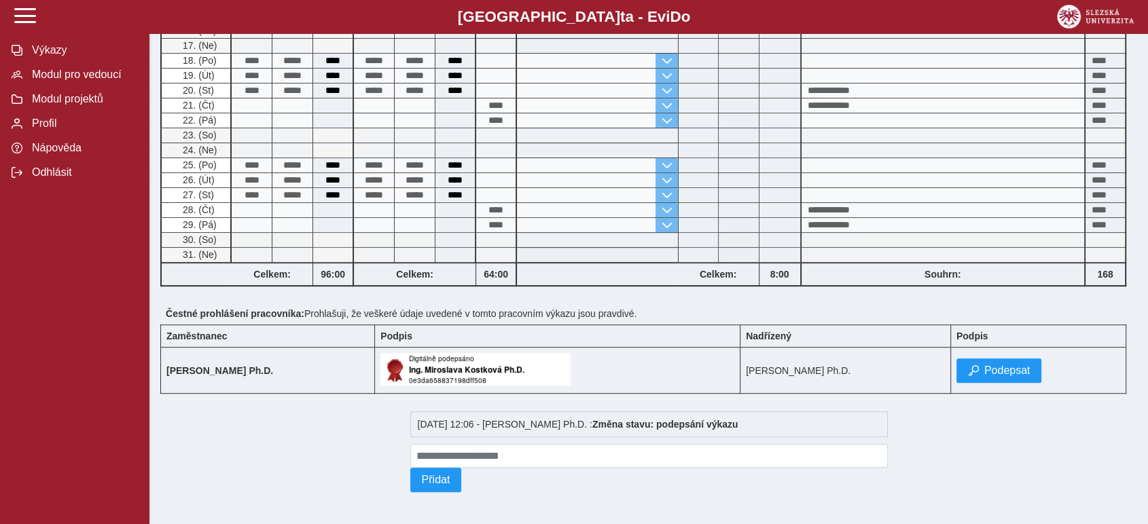
scroll to position [589, 0]
click at [1025, 367] on span "Podepsat" at bounding box center [1007, 370] width 46 height 12
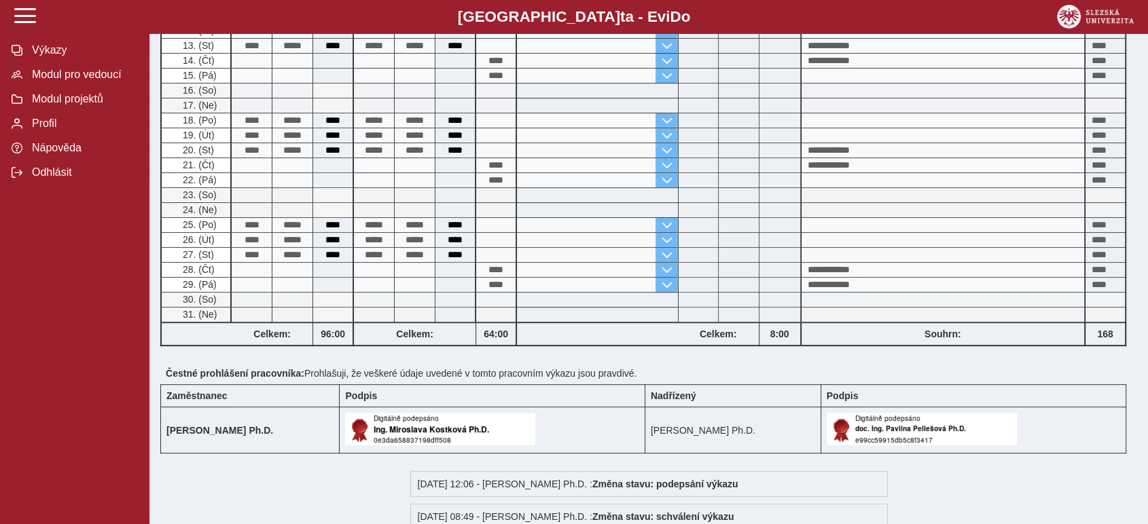
scroll to position [0, 0]
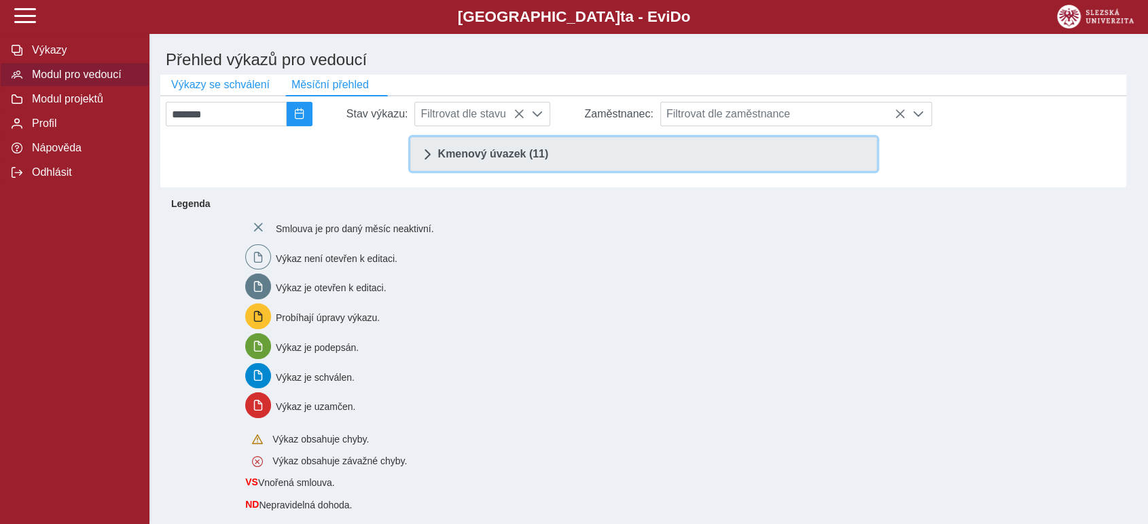
click at [464, 154] on span "Kmenový úvazek (11)" at bounding box center [493, 154] width 111 height 11
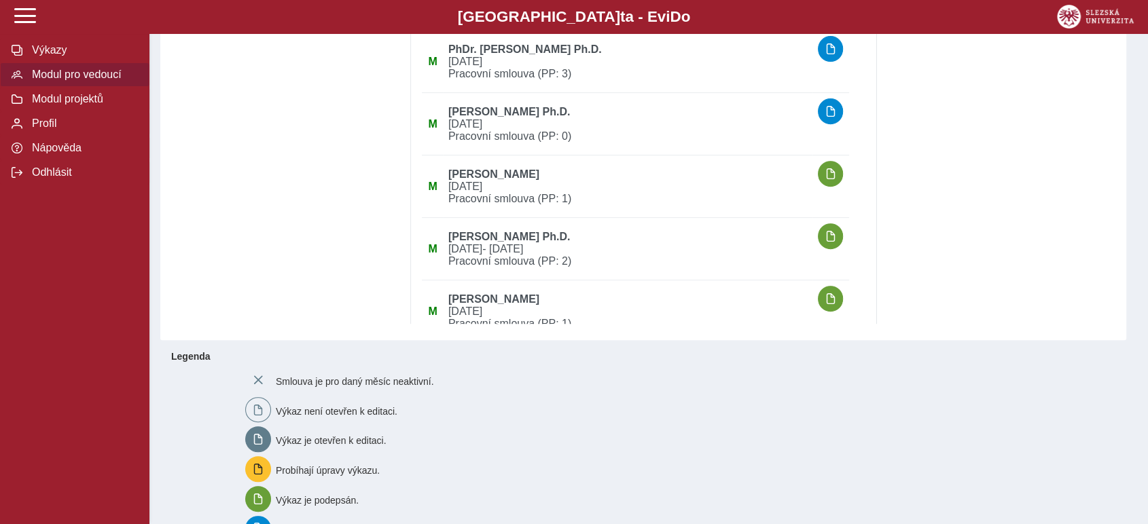
scroll to position [528, 0]
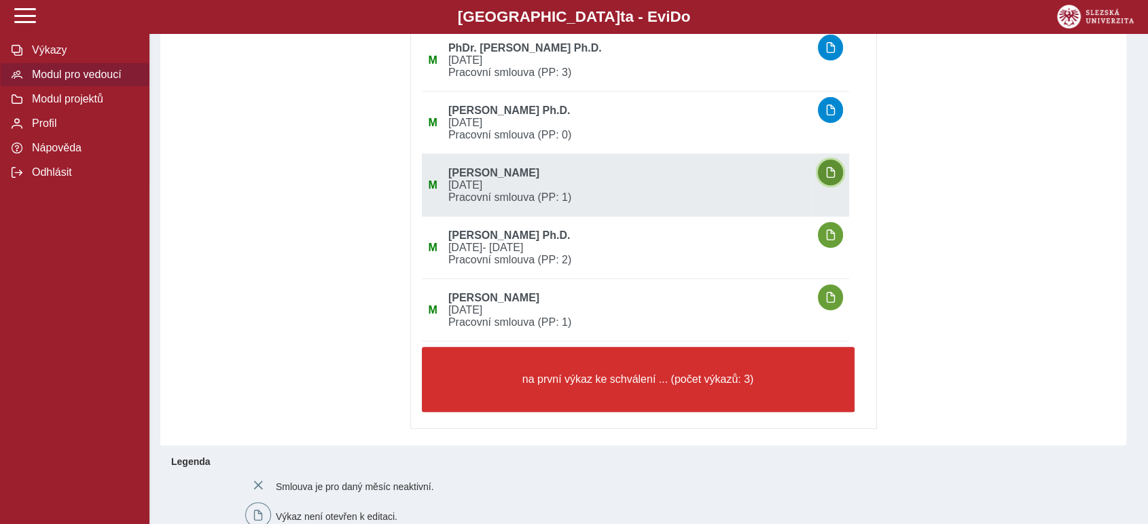
click at [836, 171] on span "button" at bounding box center [830, 172] width 11 height 11
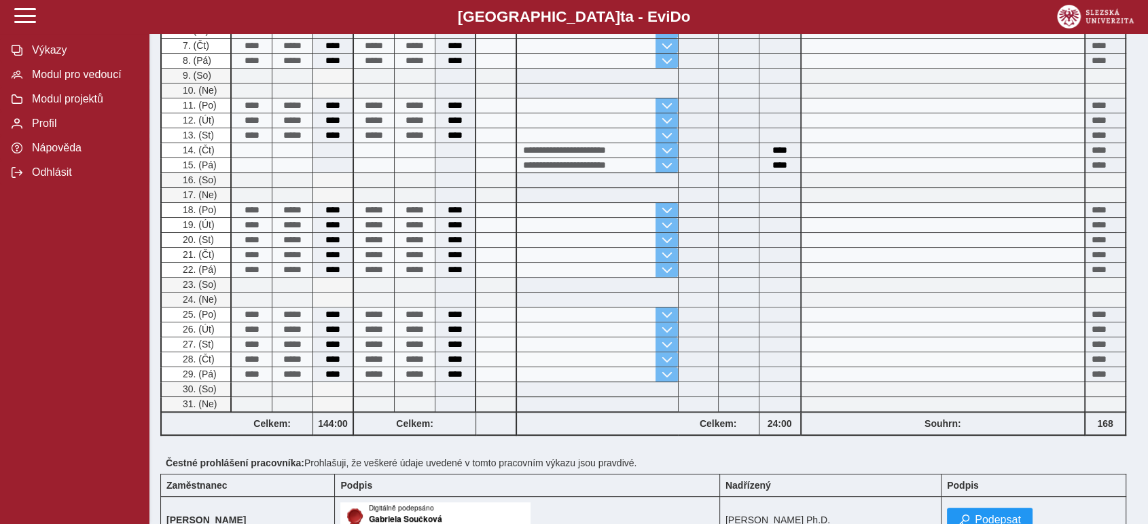
scroll to position [452, 0]
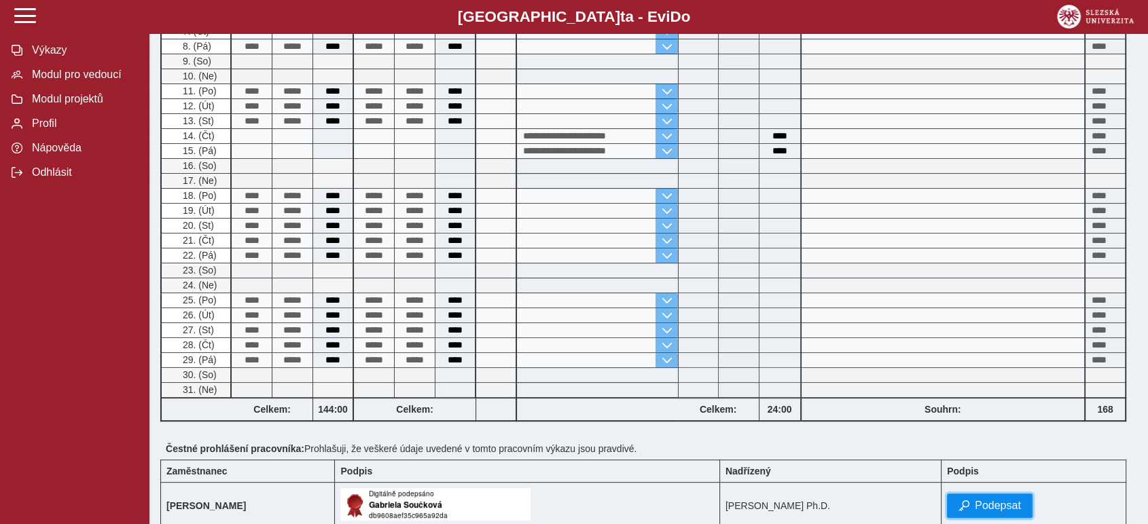
click at [1005, 504] on span "Podepsat" at bounding box center [998, 506] width 46 height 12
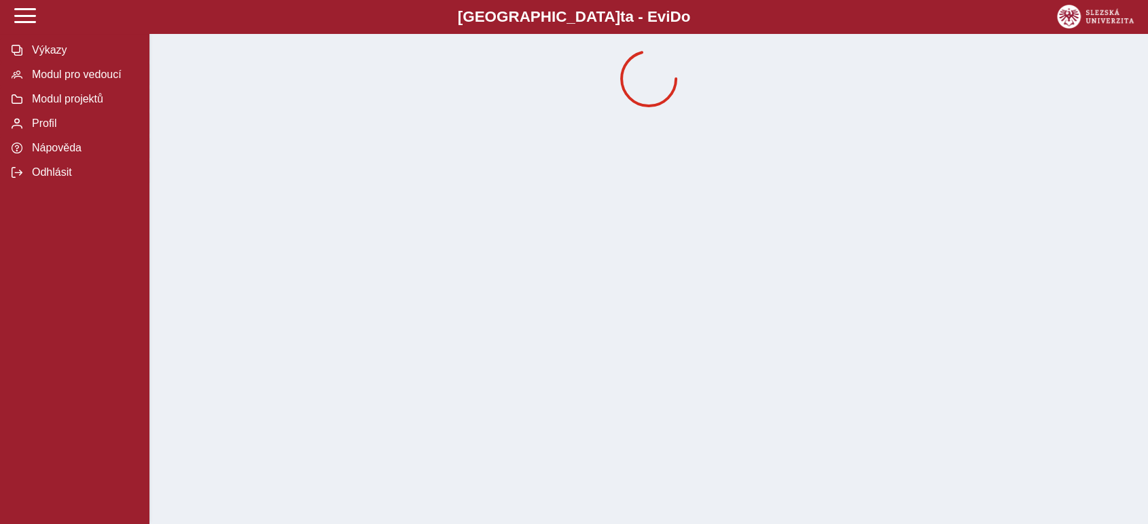
scroll to position [0, 0]
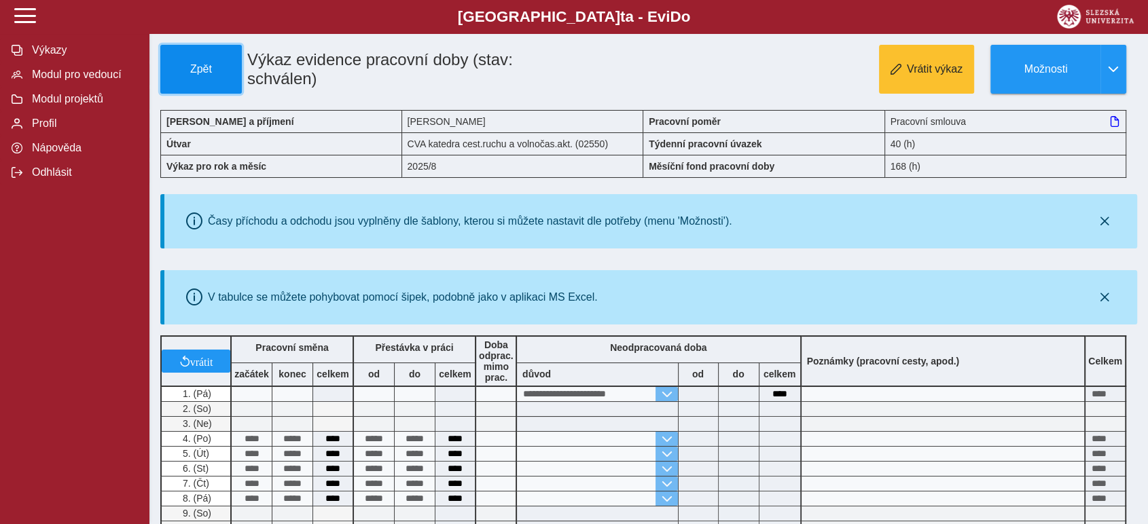
click at [208, 58] on button "Zpět" at bounding box center [201, 69] width 82 height 49
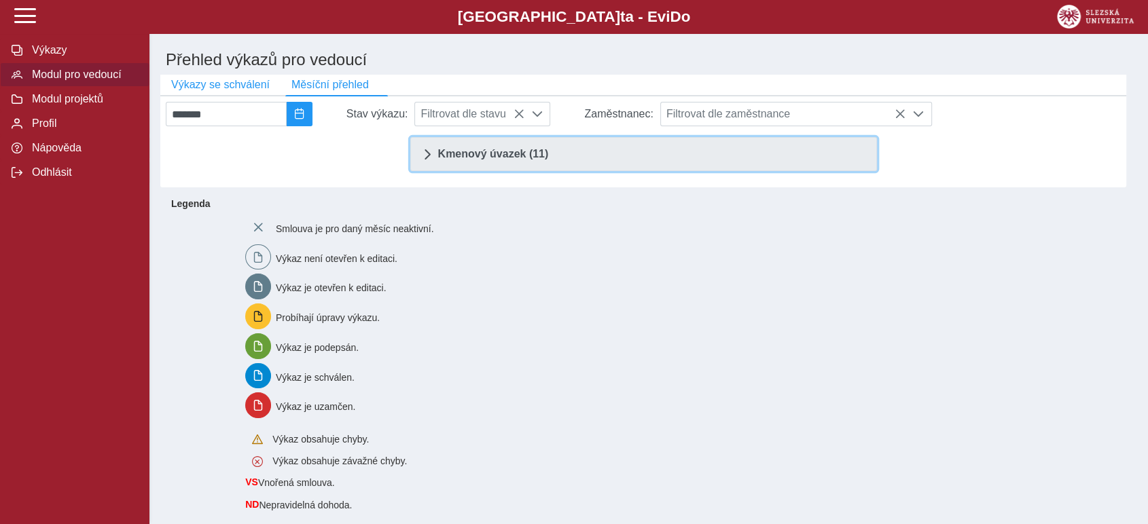
click at [573, 160] on link "Kmenový úvazek (11)" at bounding box center [643, 154] width 467 height 34
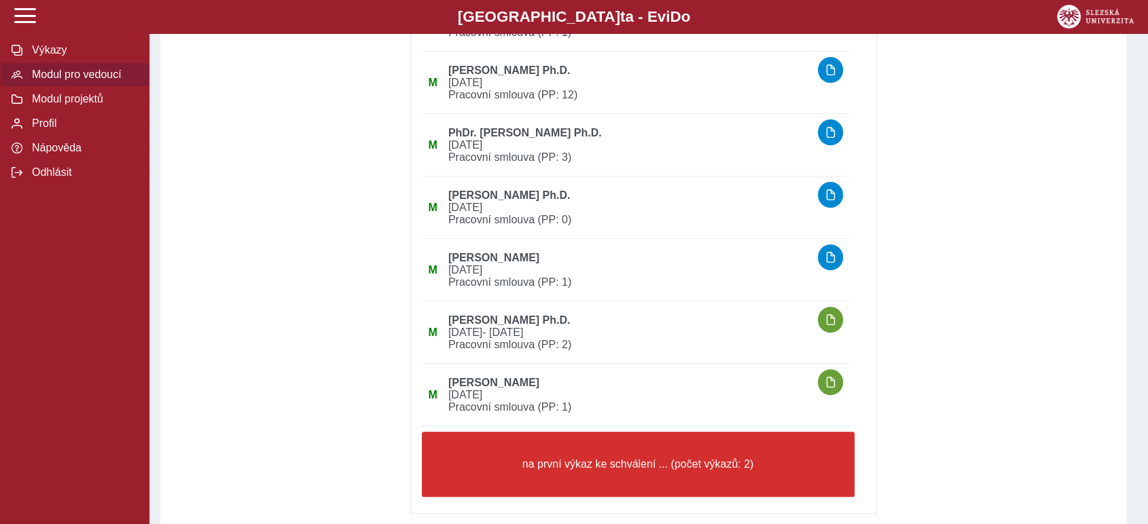
scroll to position [452, 0]
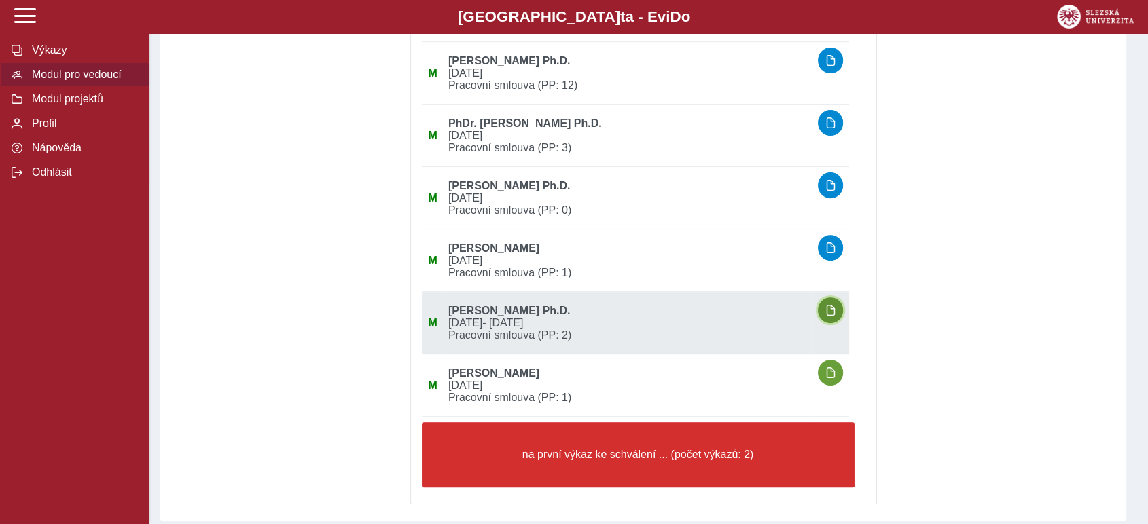
click at [832, 310] on span "button" at bounding box center [830, 310] width 11 height 11
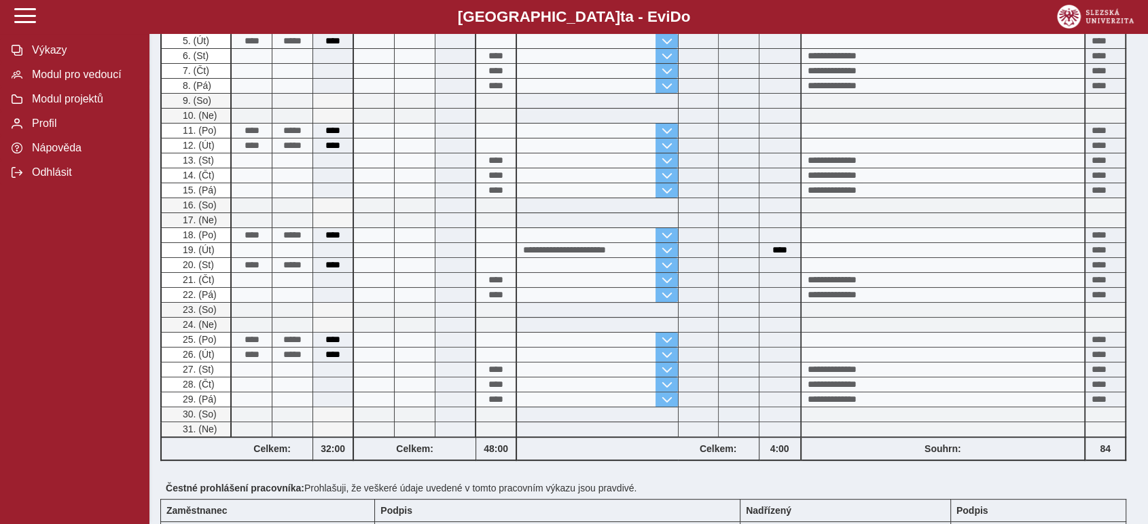
scroll to position [437, 0]
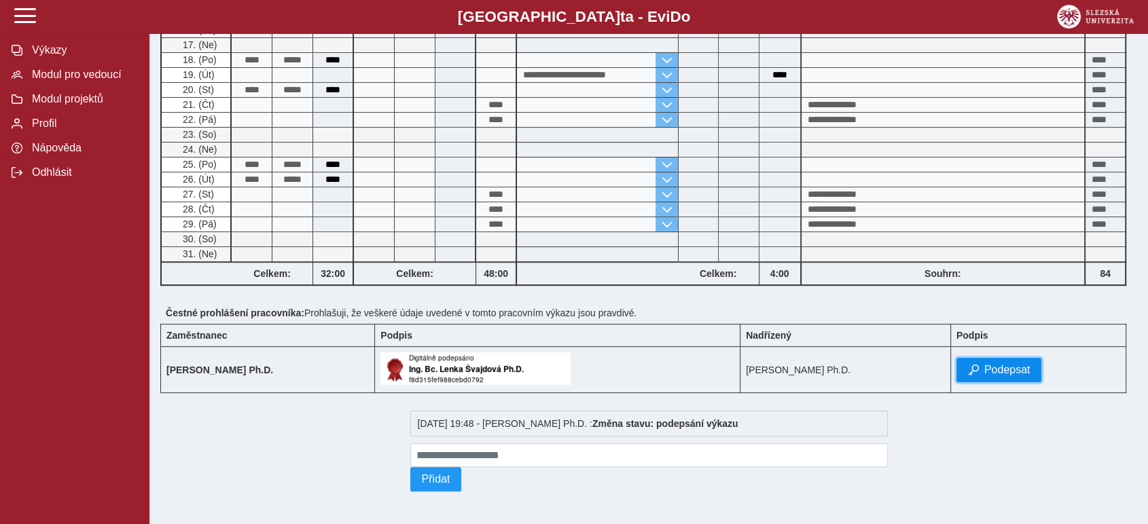
click at [1014, 368] on span "Podepsat" at bounding box center [1007, 370] width 46 height 12
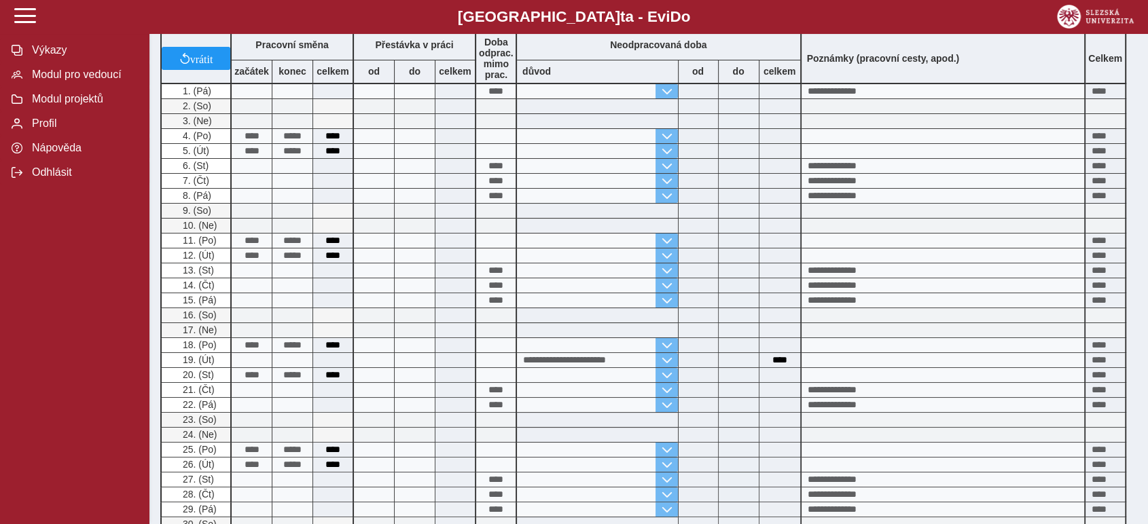
scroll to position [0, 0]
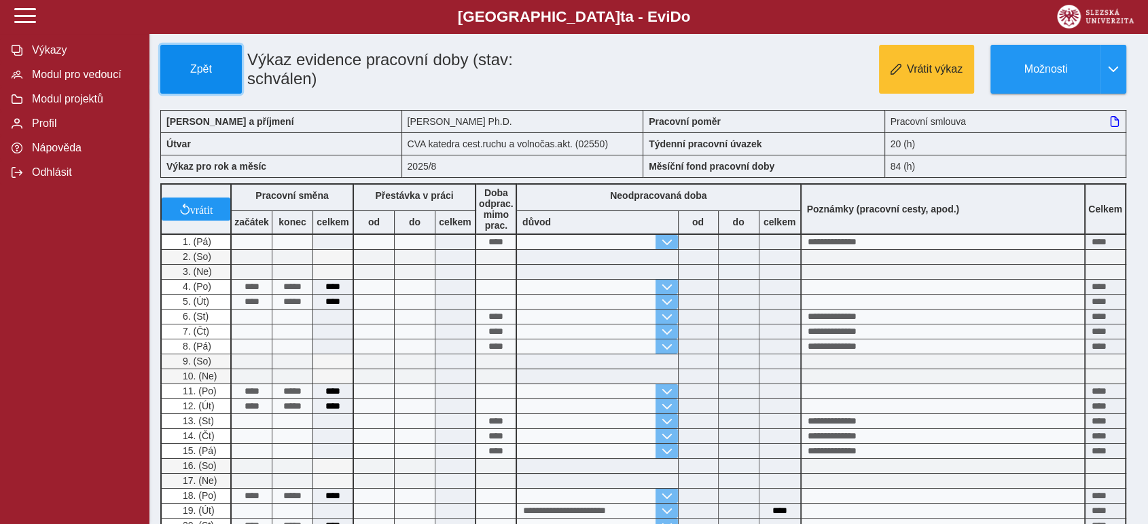
click at [200, 57] on button "Zpět" at bounding box center [201, 69] width 82 height 49
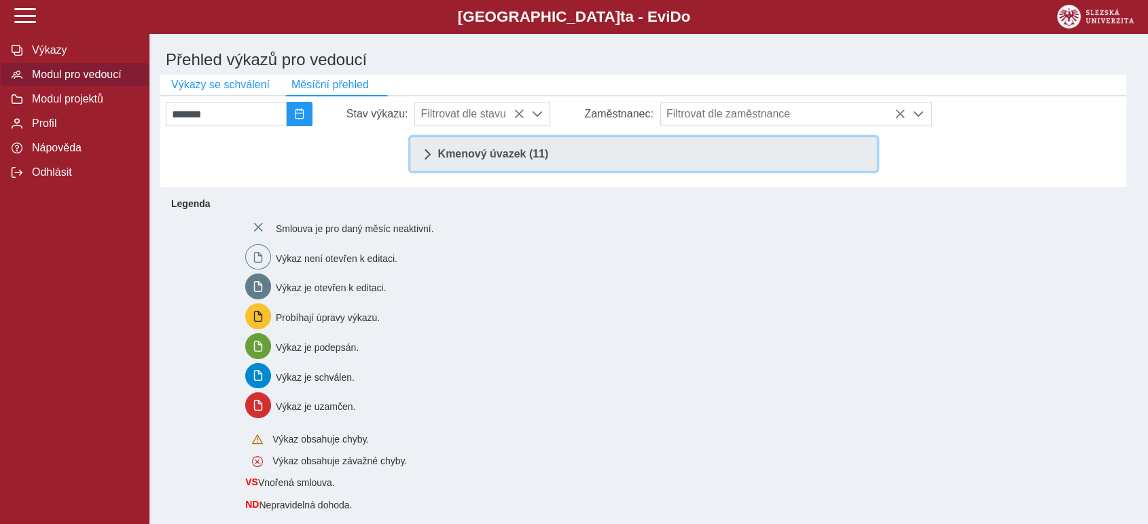
click at [462, 160] on span "Kmenový úvazek (11)" at bounding box center [493, 154] width 111 height 11
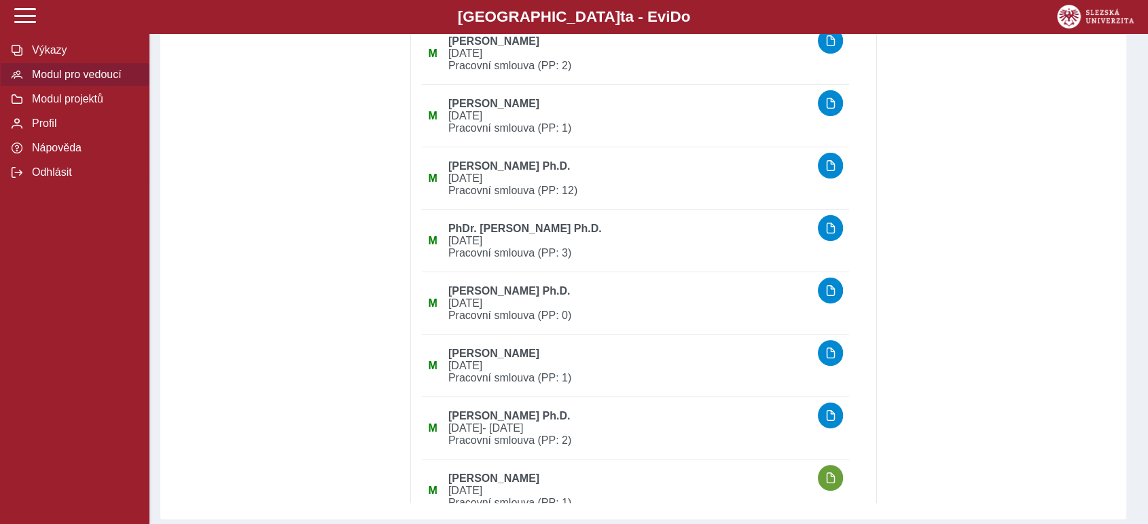
scroll to position [377, 0]
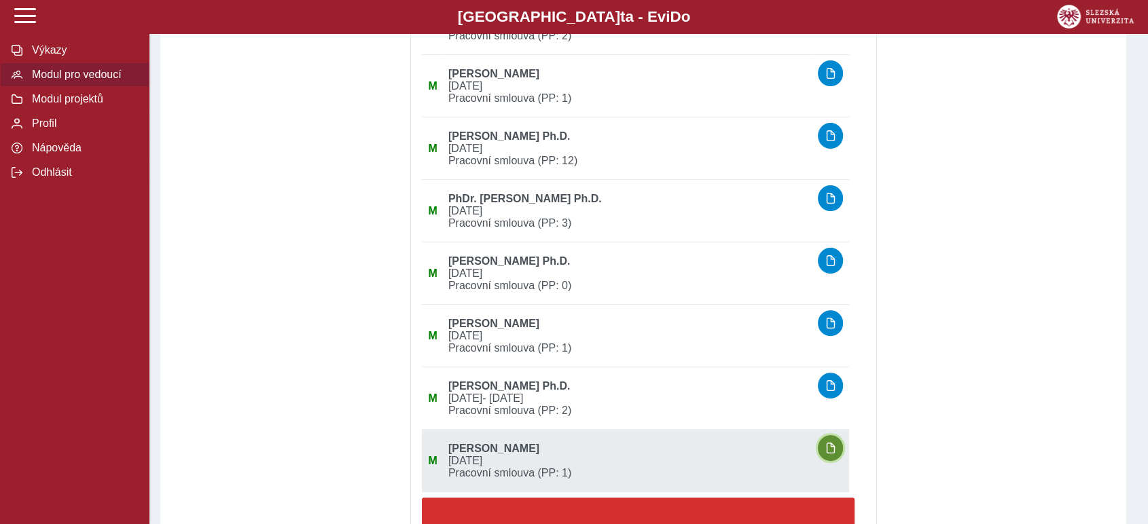
click at [836, 452] on span "button" at bounding box center [830, 448] width 11 height 11
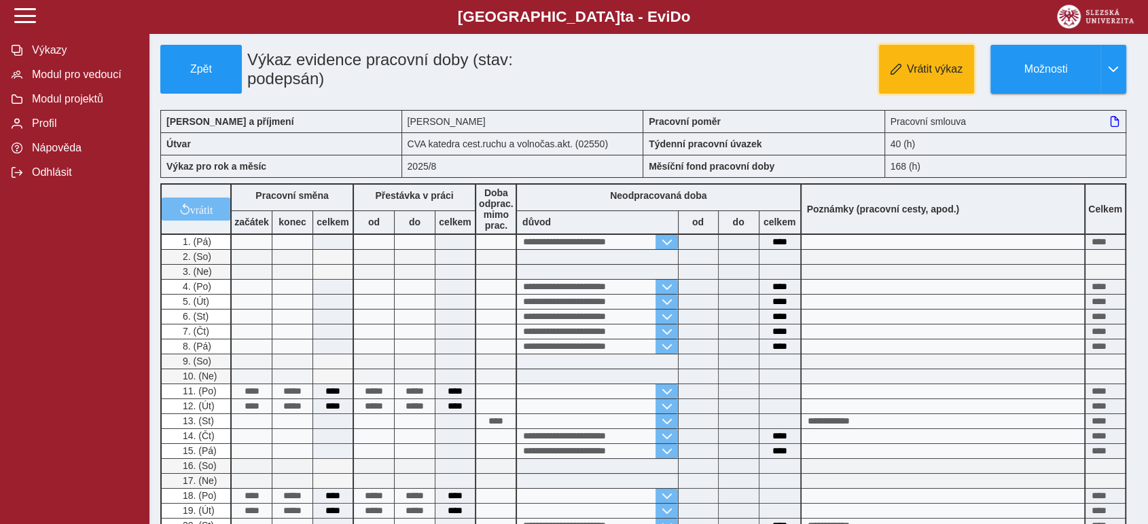
click at [923, 69] on span "Vrátit výkaz" at bounding box center [935, 69] width 56 height 12
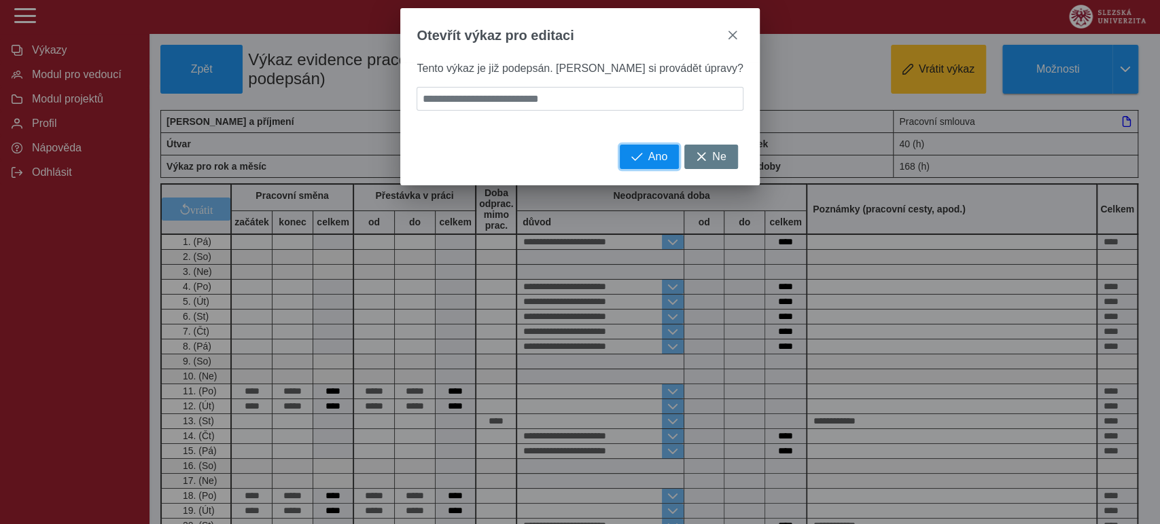
click at [648, 163] on span "Ano" at bounding box center [657, 157] width 19 height 12
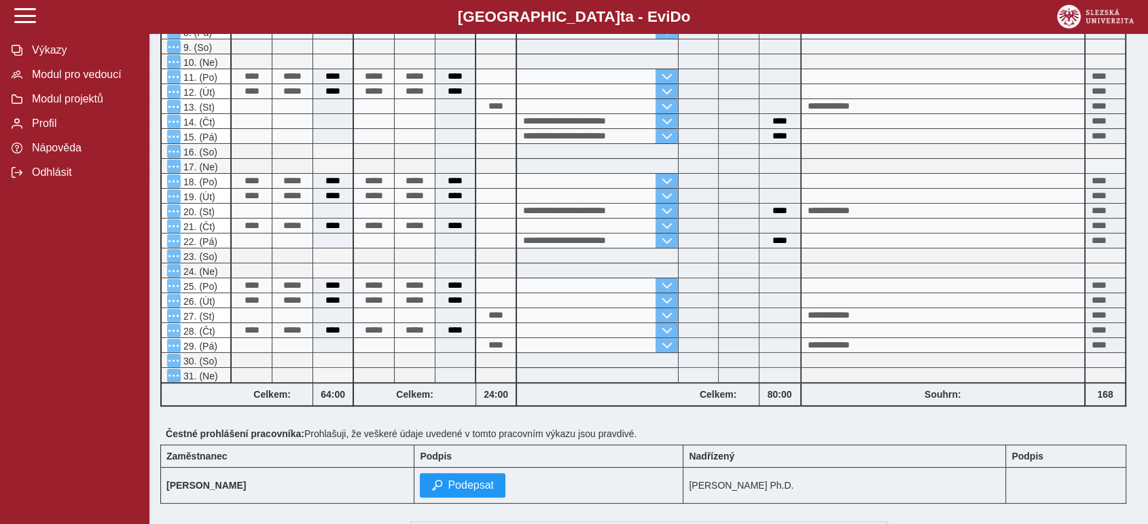
scroll to position [310, 0]
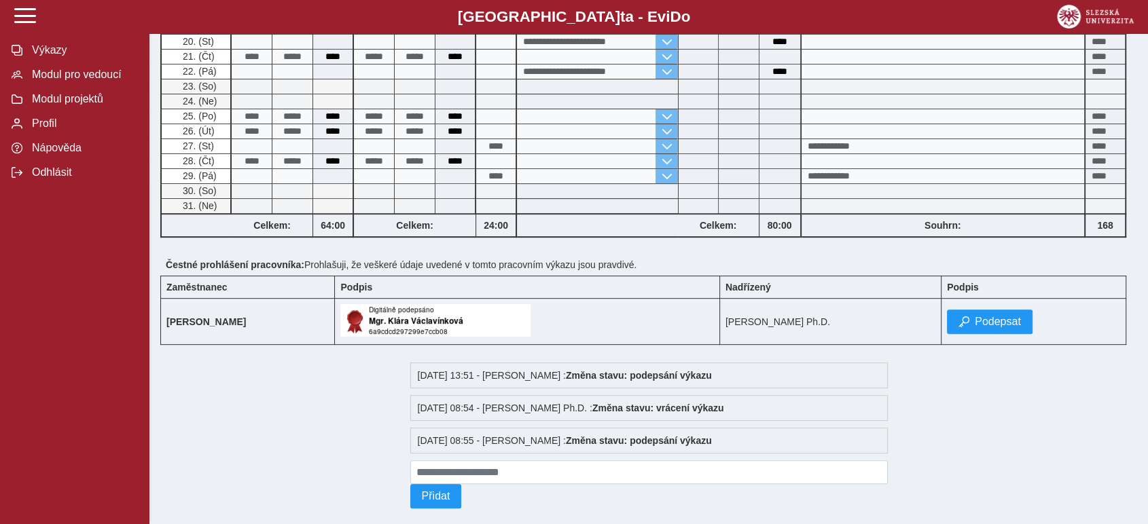
scroll to position [501, 0]
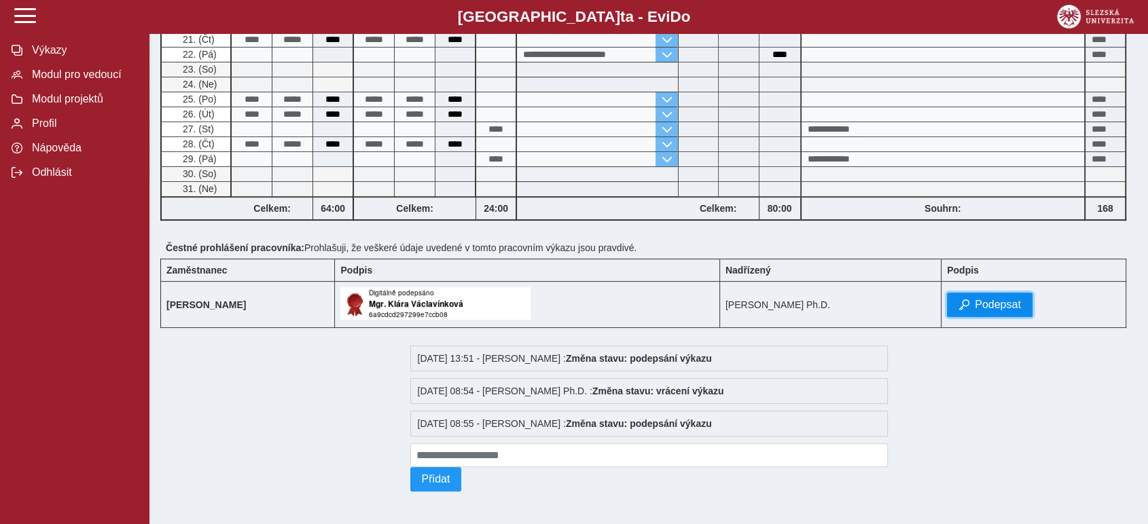
click at [1021, 299] on span "Podepsat" at bounding box center [998, 305] width 46 height 12
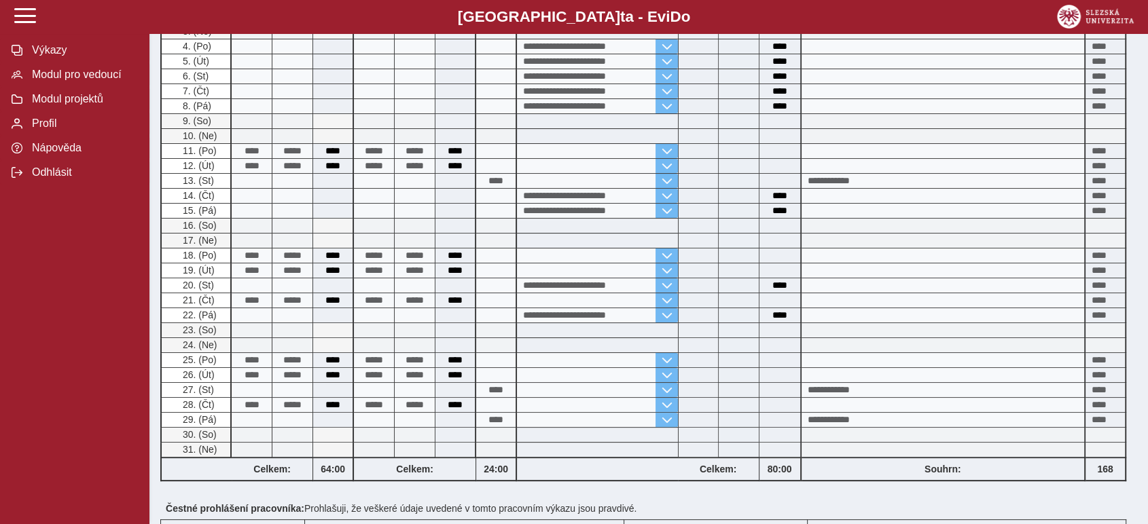
scroll to position [0, 0]
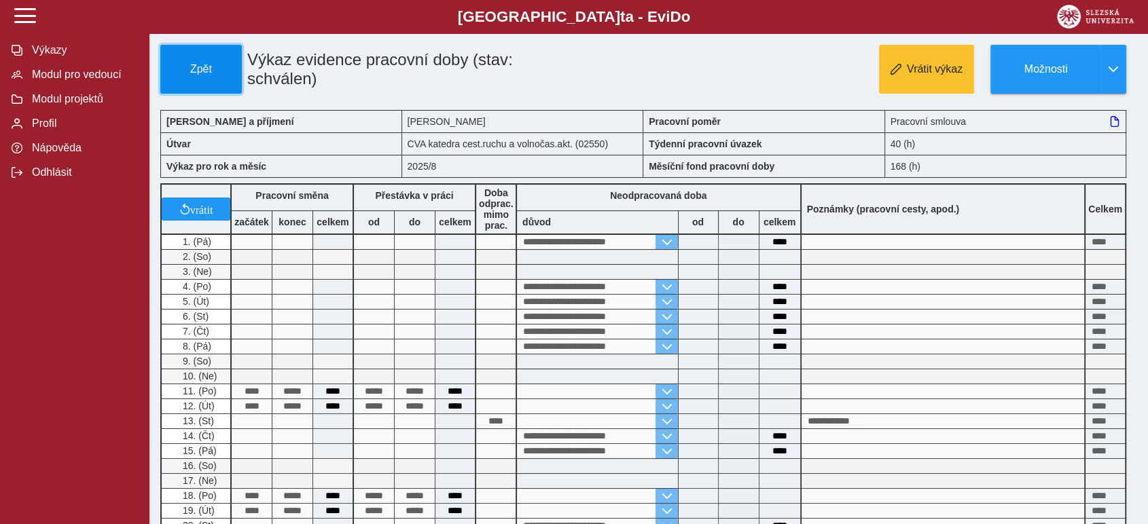
click at [217, 63] on span "Zpět" at bounding box center [200, 69] width 69 height 12
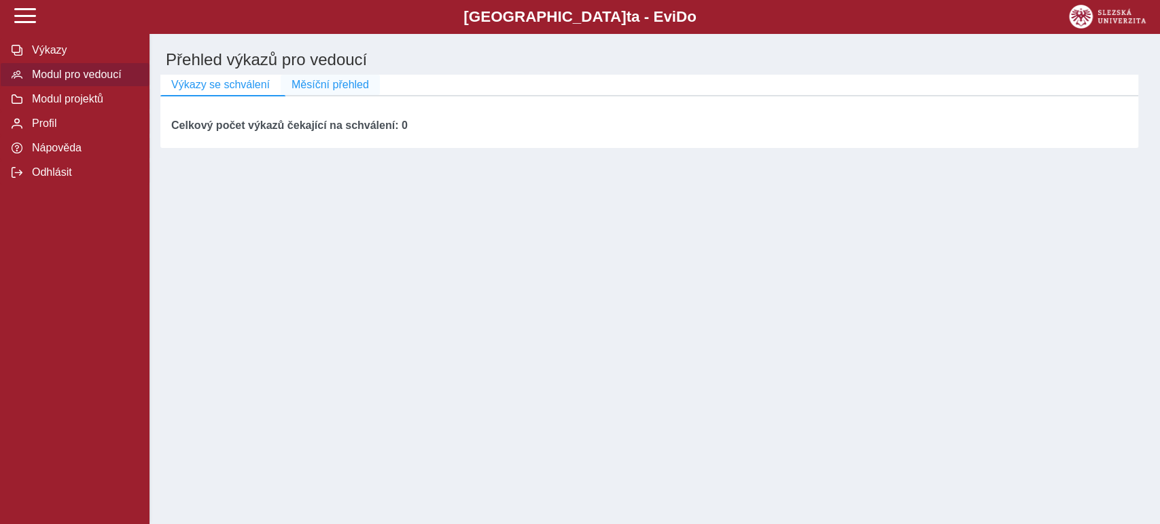
click at [323, 84] on span "Měsíční přehled" at bounding box center [329, 85] width 77 height 12
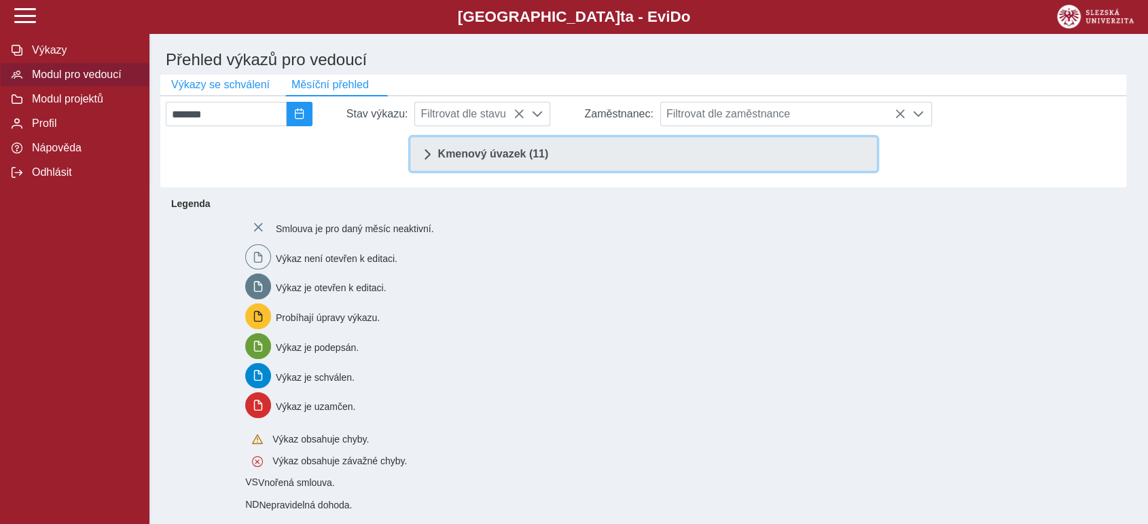
click at [523, 156] on span "Kmenový úvazek (11)" at bounding box center [493, 154] width 111 height 11
